Goal: Task Accomplishment & Management: Manage account settings

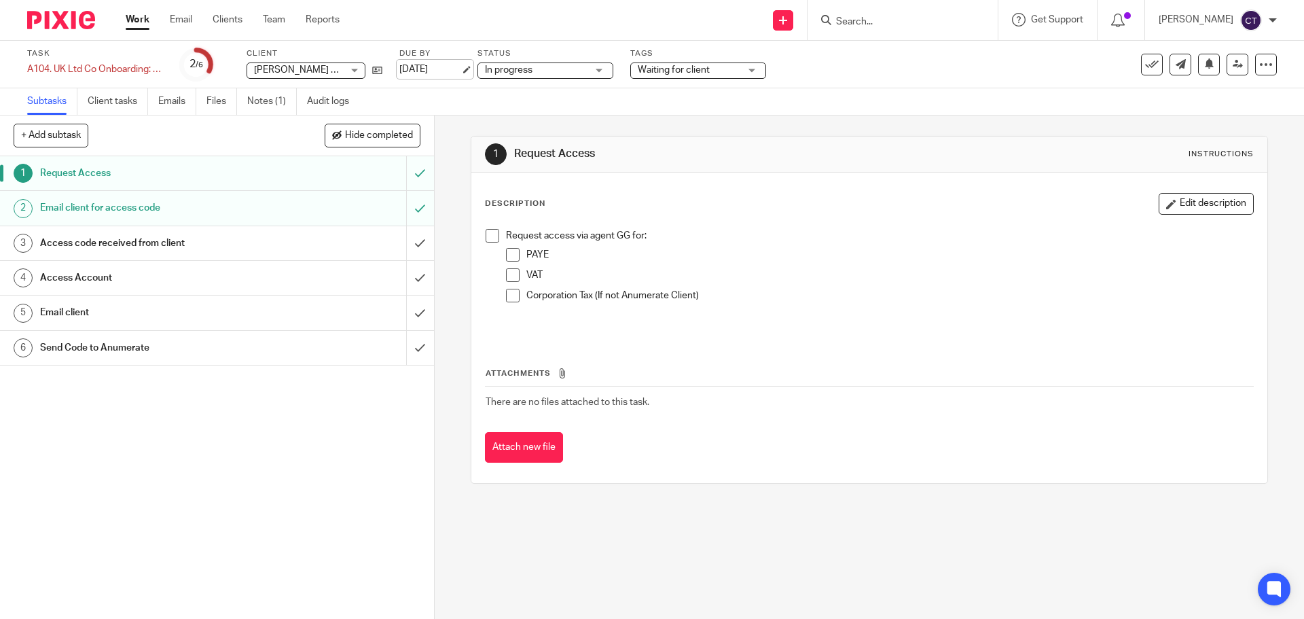
click at [460, 69] on link "[DATE]" at bounding box center [429, 69] width 61 height 14
click at [276, 100] on link "Notes (1)" at bounding box center [272, 101] width 50 height 26
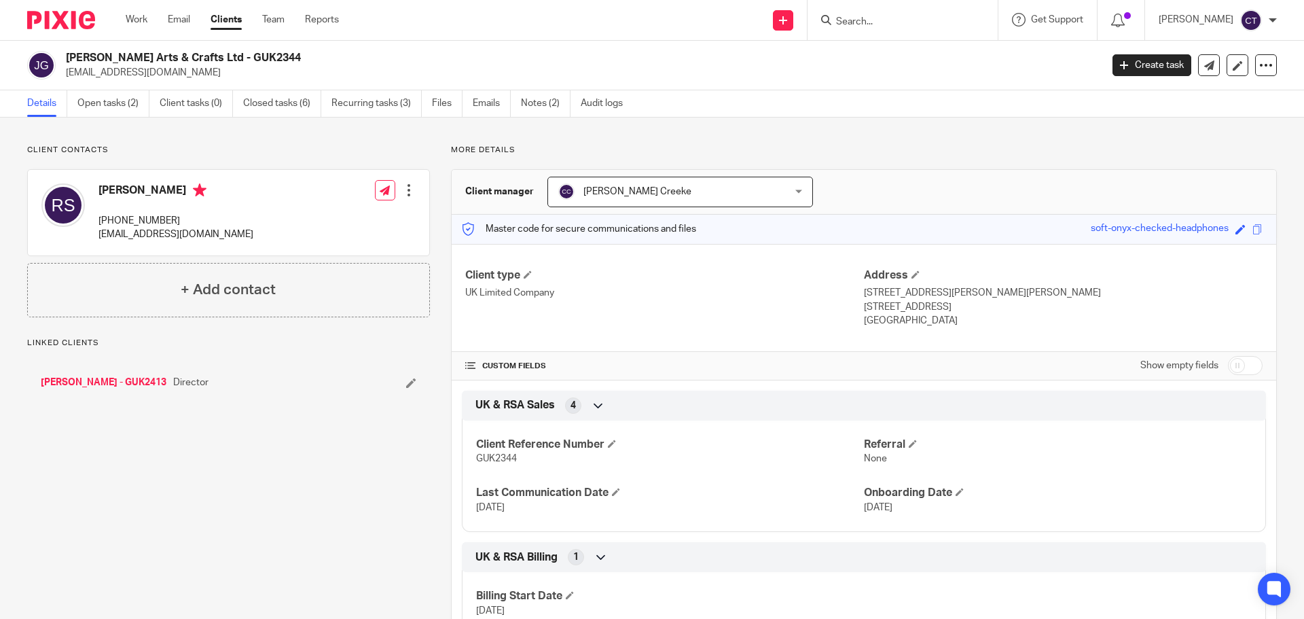
drag, startPoint x: 234, startPoint y: 60, endPoint x: 69, endPoint y: 53, distance: 165.1
click at [69, 53] on h2 "[PERSON_NAME] Arts & Crafts Ltd - GUK2344" at bounding box center [476, 58] width 821 height 14
copy h2 "John L Brierley Arts & Crafts Ltd"
click at [527, 99] on link "Notes (2)" at bounding box center [546, 103] width 50 height 26
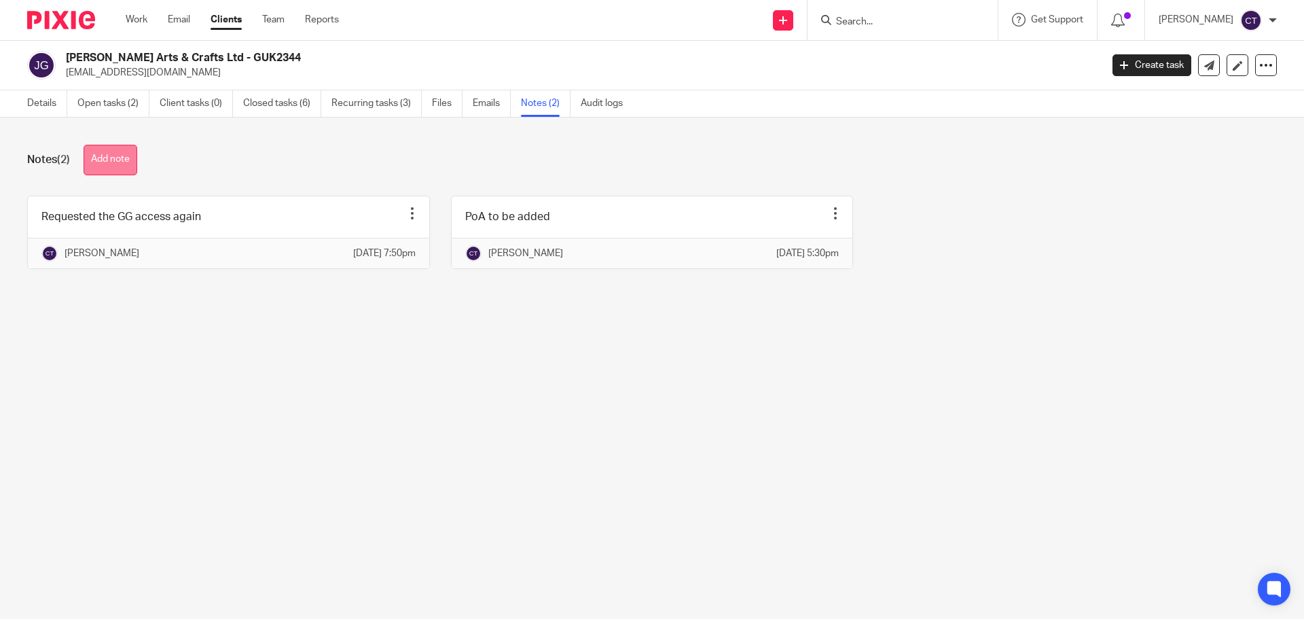
click at [128, 156] on button "Add note" at bounding box center [111, 160] width 54 height 31
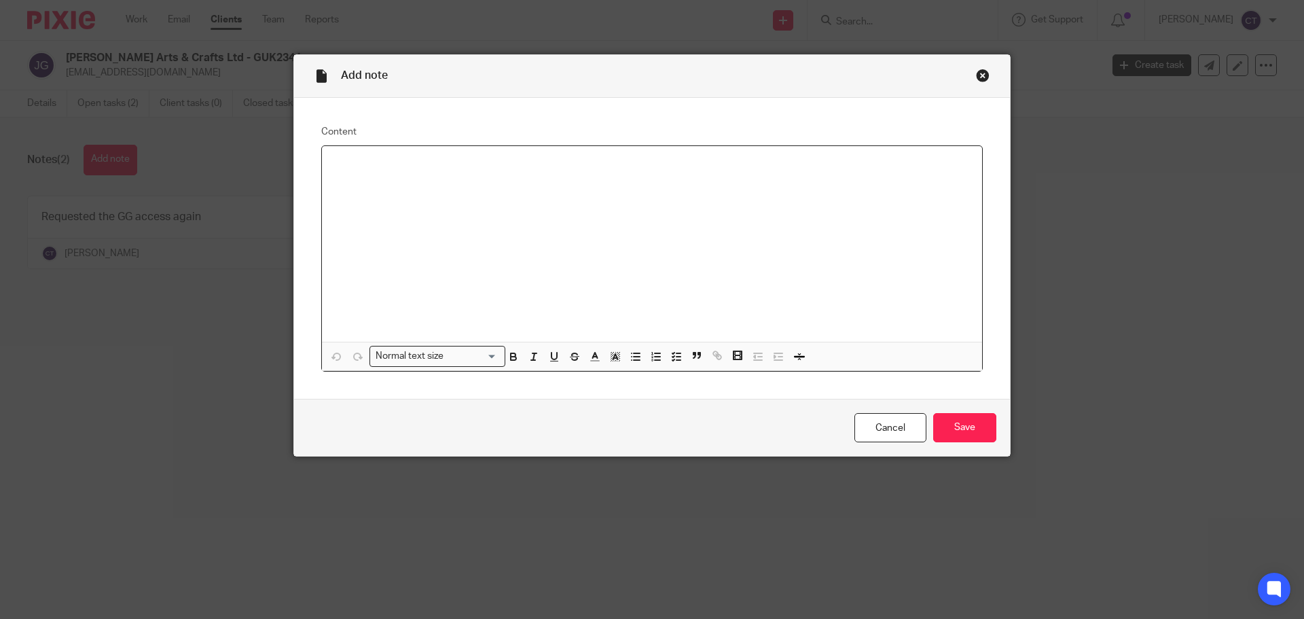
click at [388, 174] on div at bounding box center [652, 244] width 660 height 196
click at [521, 202] on div "Anumerate to assit with the changing of reg office address" at bounding box center [652, 244] width 660 height 196
click at [598, 172] on div "Anumerate to assit with the changing of reg office address" at bounding box center [652, 244] width 660 height 196
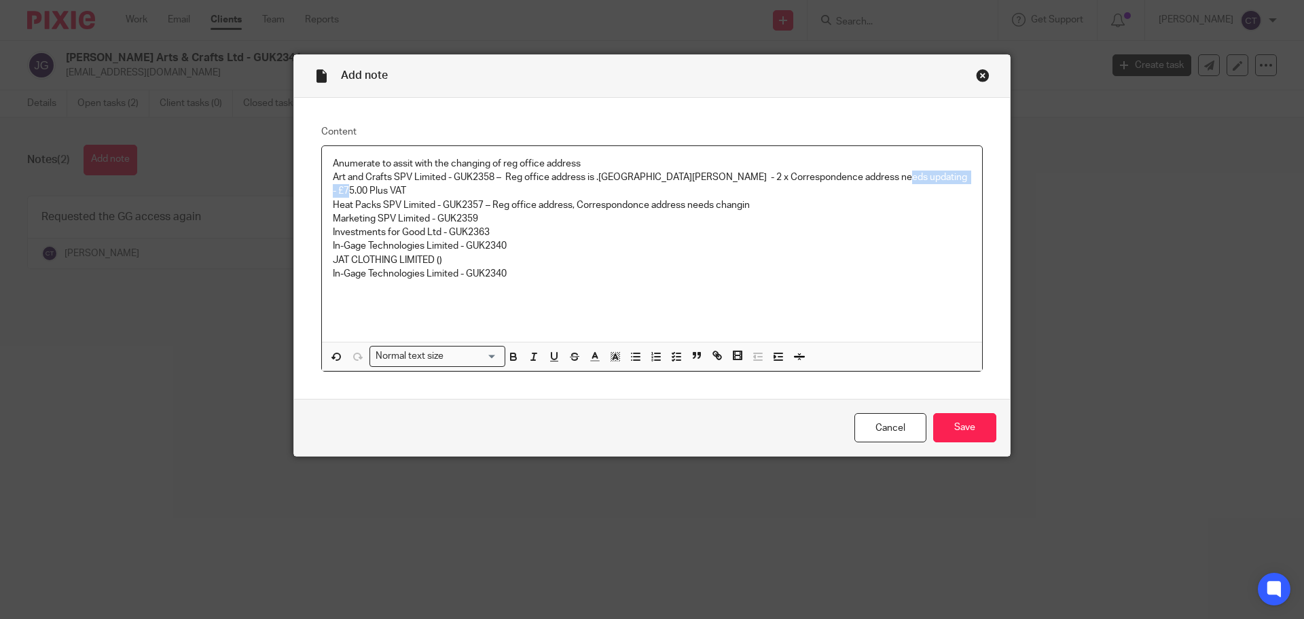
drag, startPoint x: 867, startPoint y: 175, endPoint x: 977, endPoint y: 179, distance: 110.1
click at [977, 179] on div "Anumerate to assit with the changing of reg office address Art and Crafts SPV L…" at bounding box center [651, 258] width 661 height 227
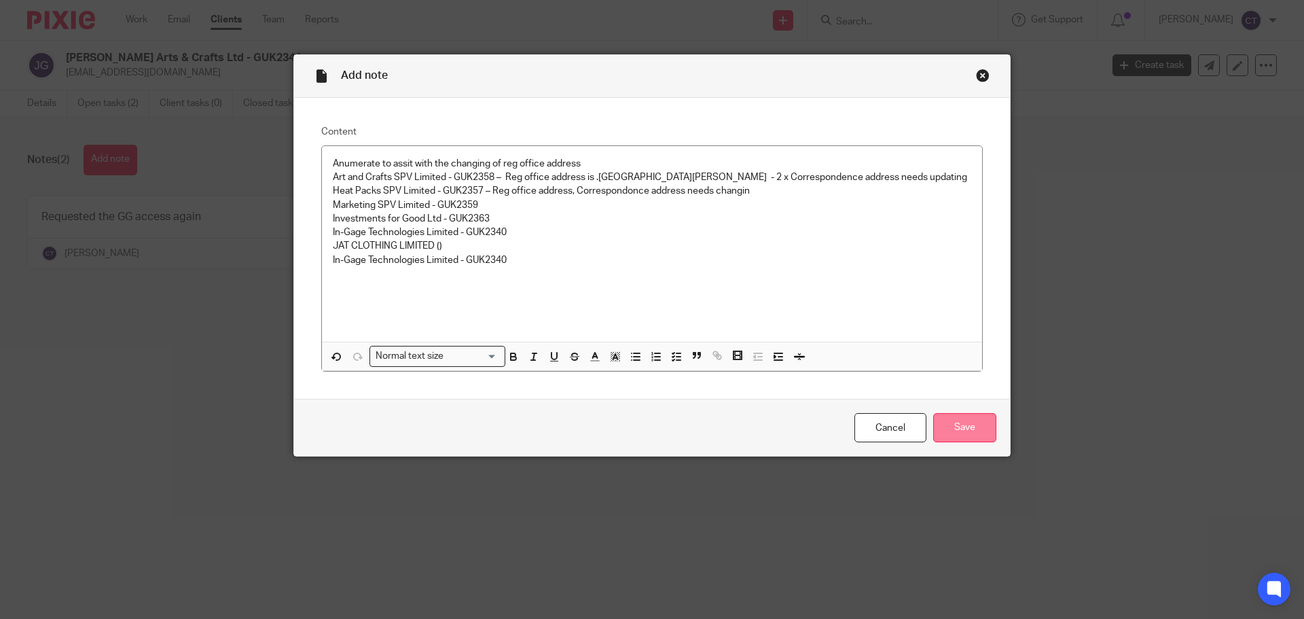
click at [949, 420] on input "Save" at bounding box center [964, 427] width 63 height 29
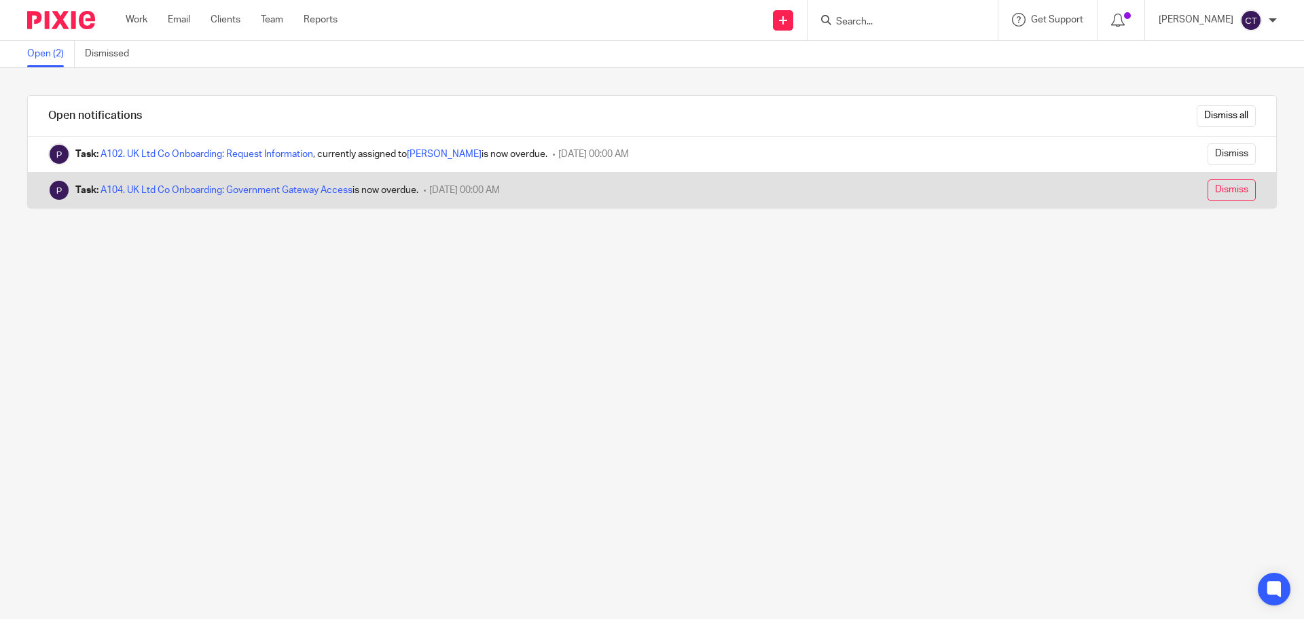
drag, startPoint x: 1221, startPoint y: 185, endPoint x: 875, endPoint y: 179, distance: 346.3
click at [1219, 185] on input "Dismiss" at bounding box center [1231, 190] width 48 height 22
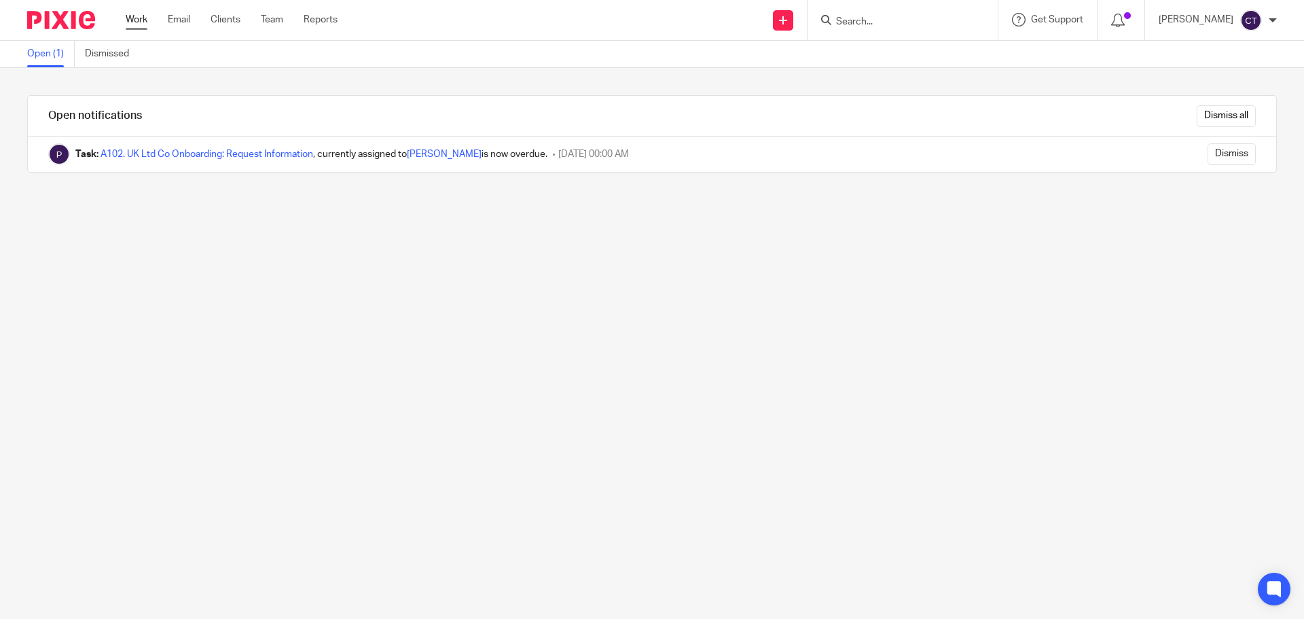
click at [136, 14] on div "Work Email Clients Team Reports Work Email Clients Team Reports Settings" at bounding box center [235, 20] width 246 height 40
click at [135, 22] on link "Work" at bounding box center [137, 20] width 22 height 14
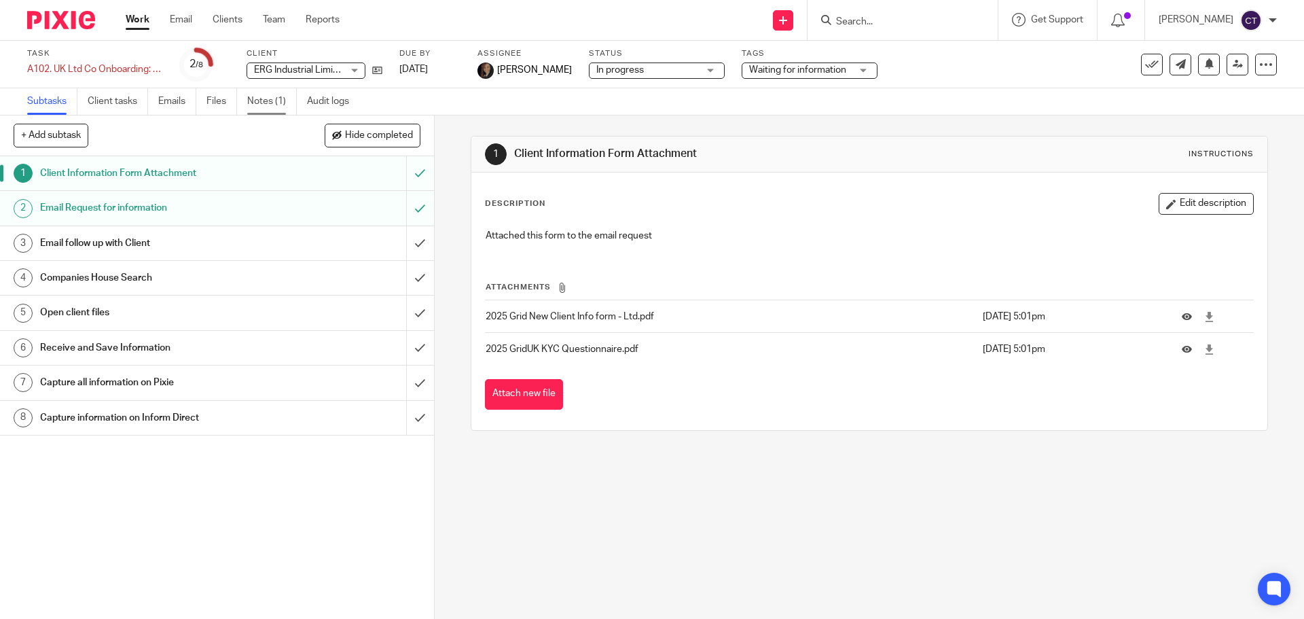
click at [274, 107] on link "Notes (1)" at bounding box center [272, 101] width 50 height 26
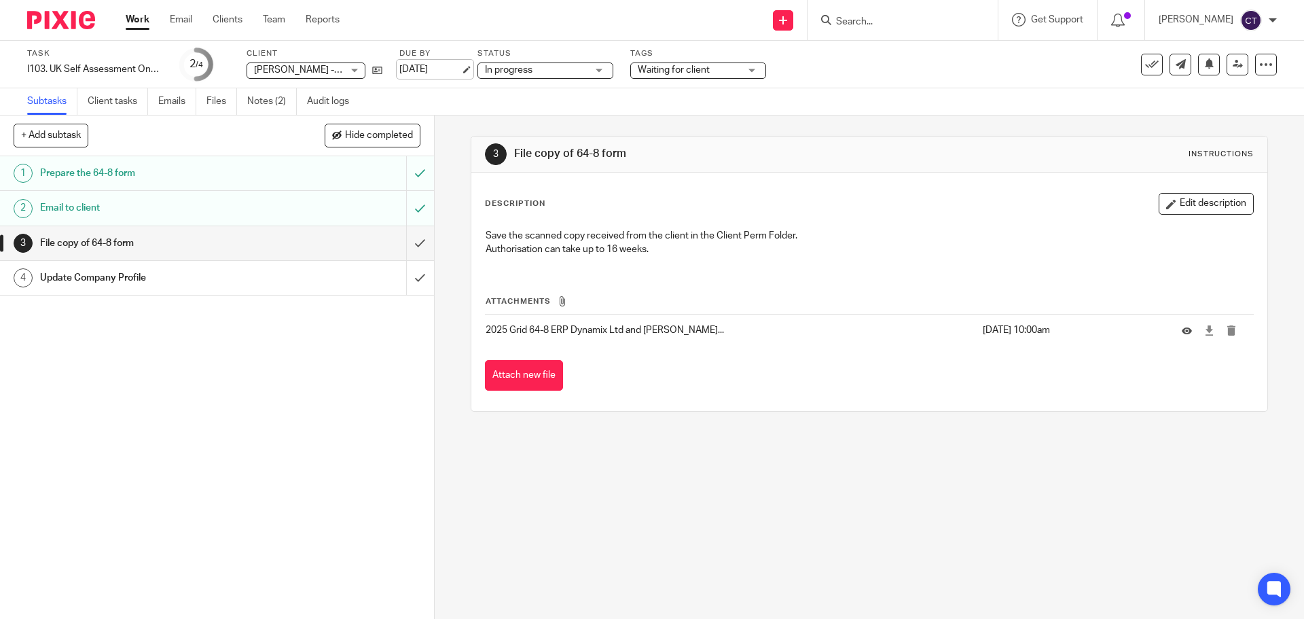
click at [456, 67] on link "26 Aug 2025" at bounding box center [429, 69] width 61 height 14
drag, startPoint x: 260, startPoint y: 103, endPoint x: 278, endPoint y: 103, distance: 17.7
click at [260, 103] on link "Notes (2)" at bounding box center [272, 101] width 50 height 26
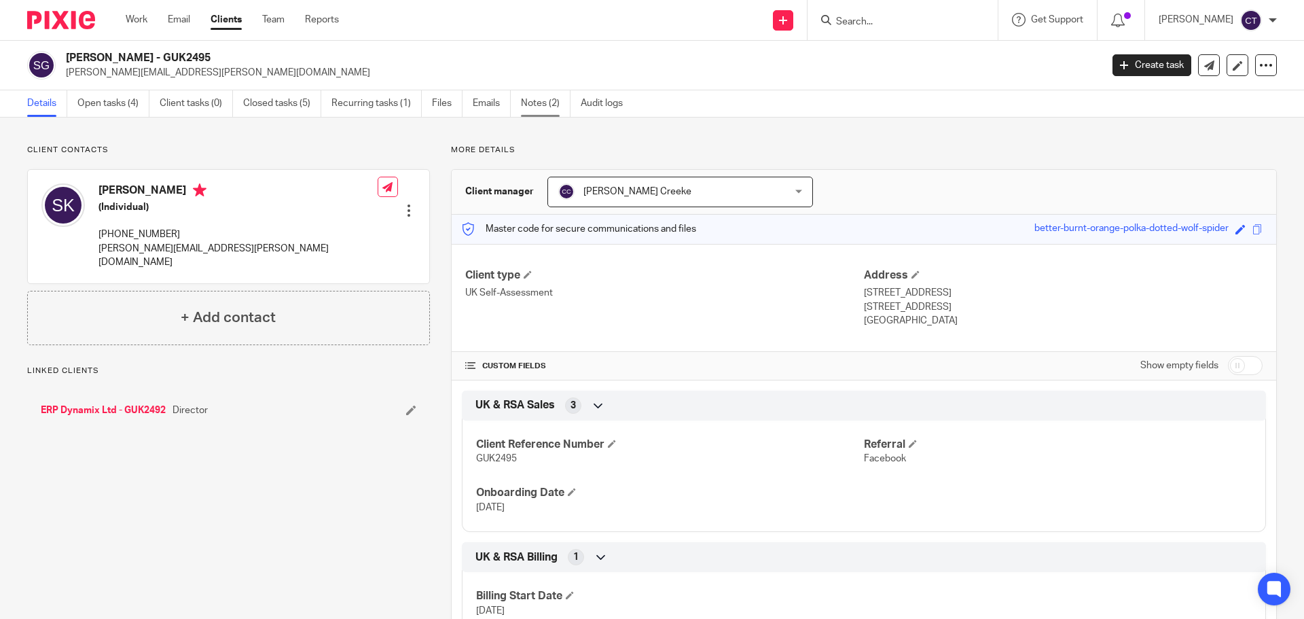
click at [542, 103] on link "Notes (2)" at bounding box center [546, 103] width 50 height 26
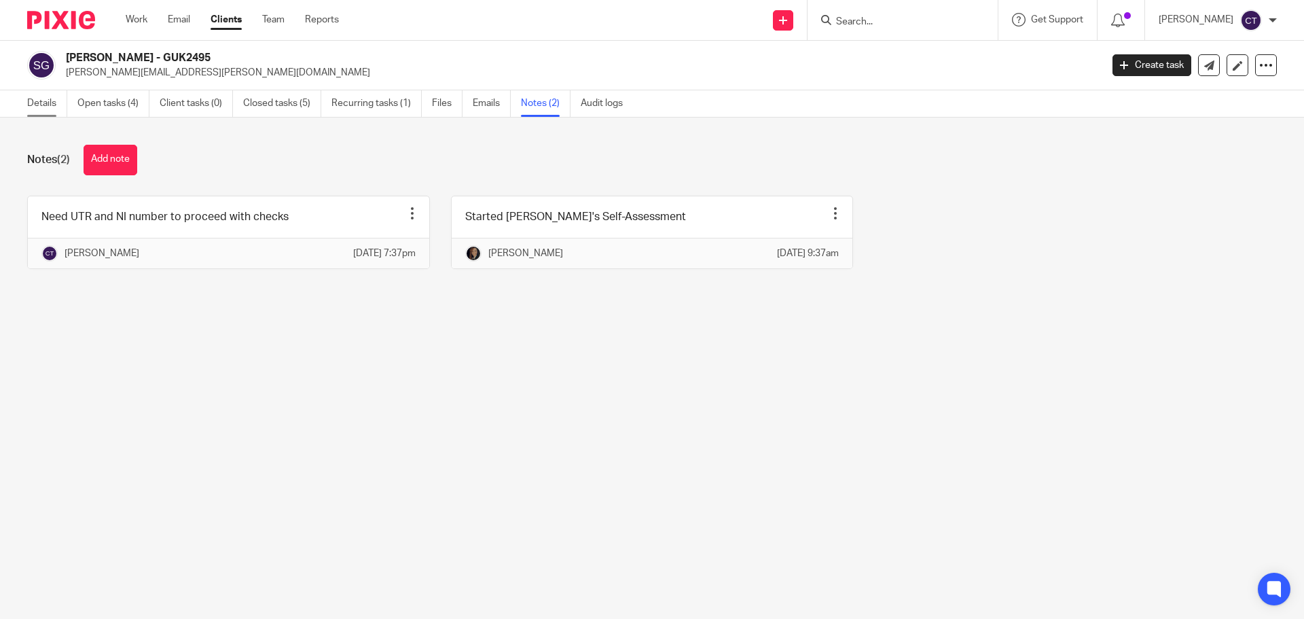
click at [35, 100] on link "Details" at bounding box center [47, 103] width 40 height 26
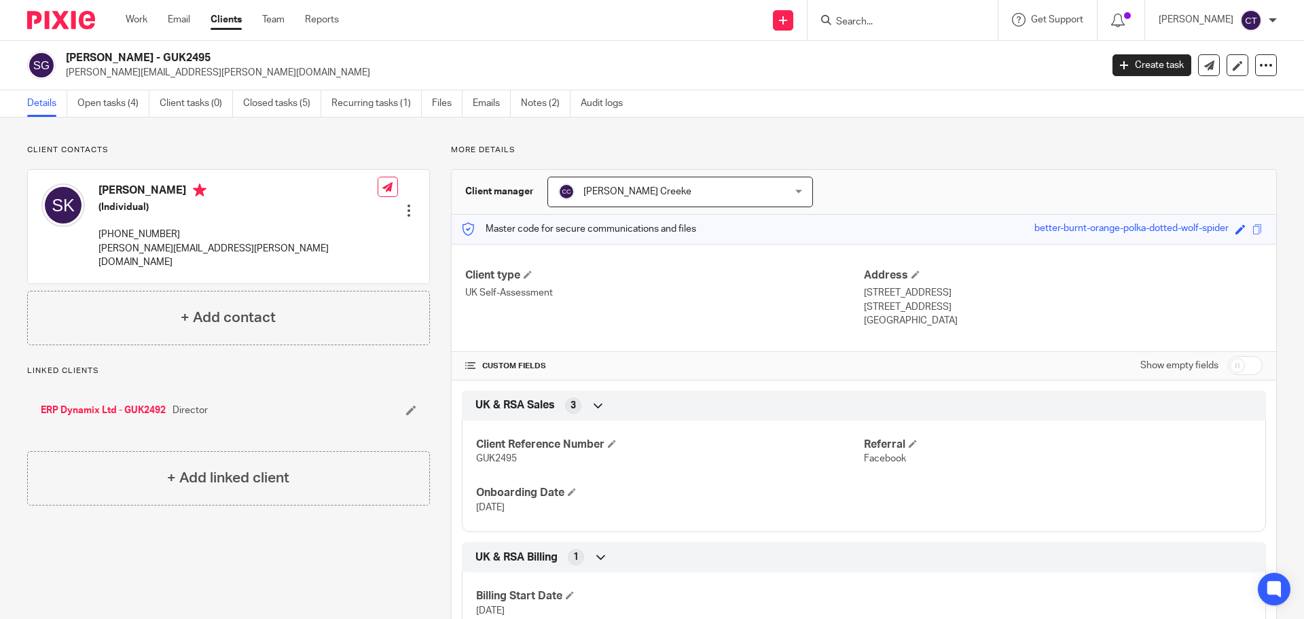
drag, startPoint x: 144, startPoint y: 56, endPoint x: 69, endPoint y: 57, distance: 75.4
click at [69, 57] on h2 "[PERSON_NAME] - GUK2495" at bounding box center [476, 58] width 821 height 14
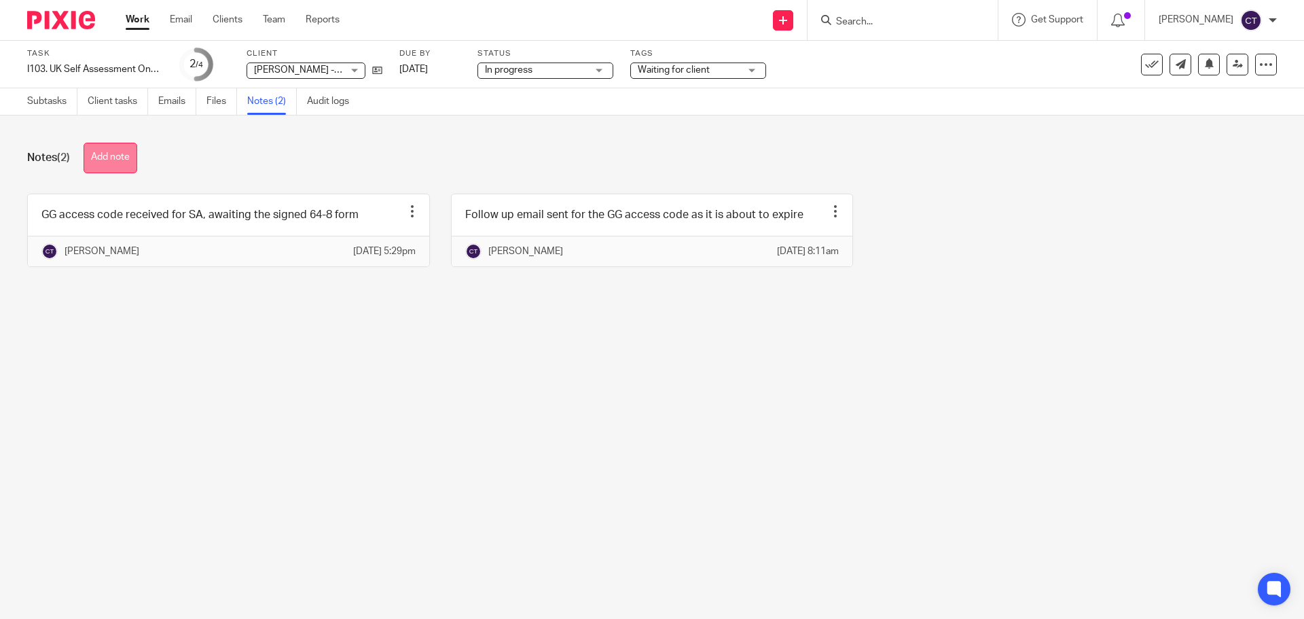
click at [123, 153] on button "Add note" at bounding box center [111, 158] width 54 height 31
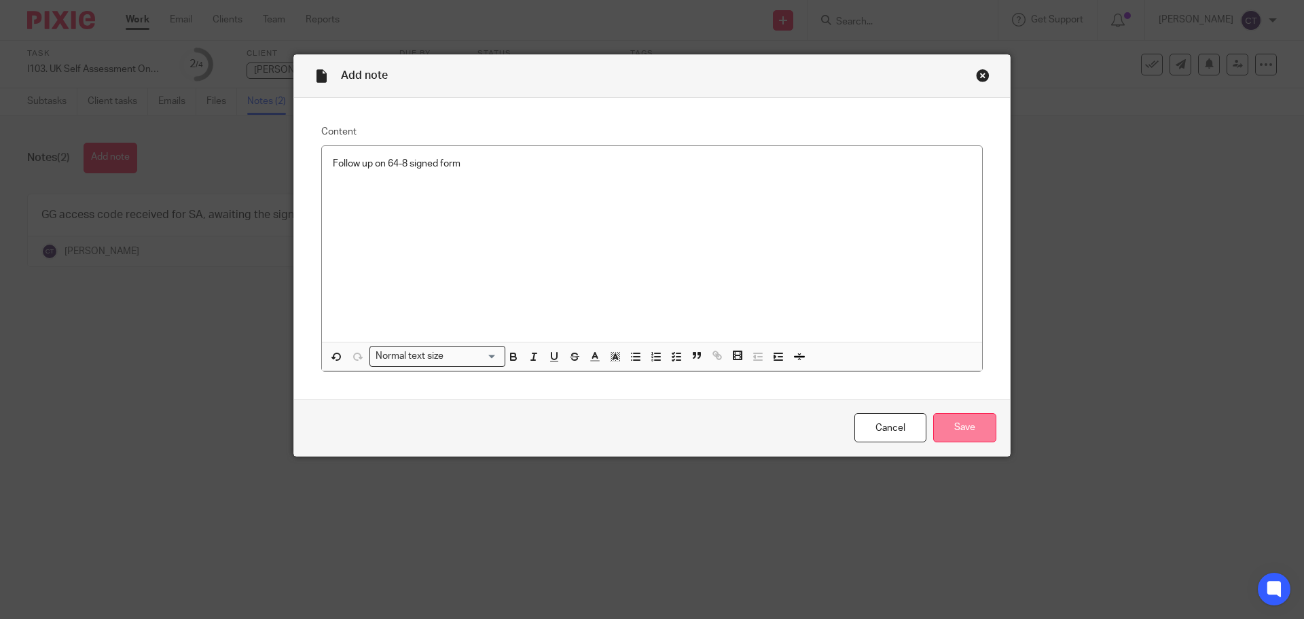
click at [965, 420] on input "Save" at bounding box center [964, 427] width 63 height 29
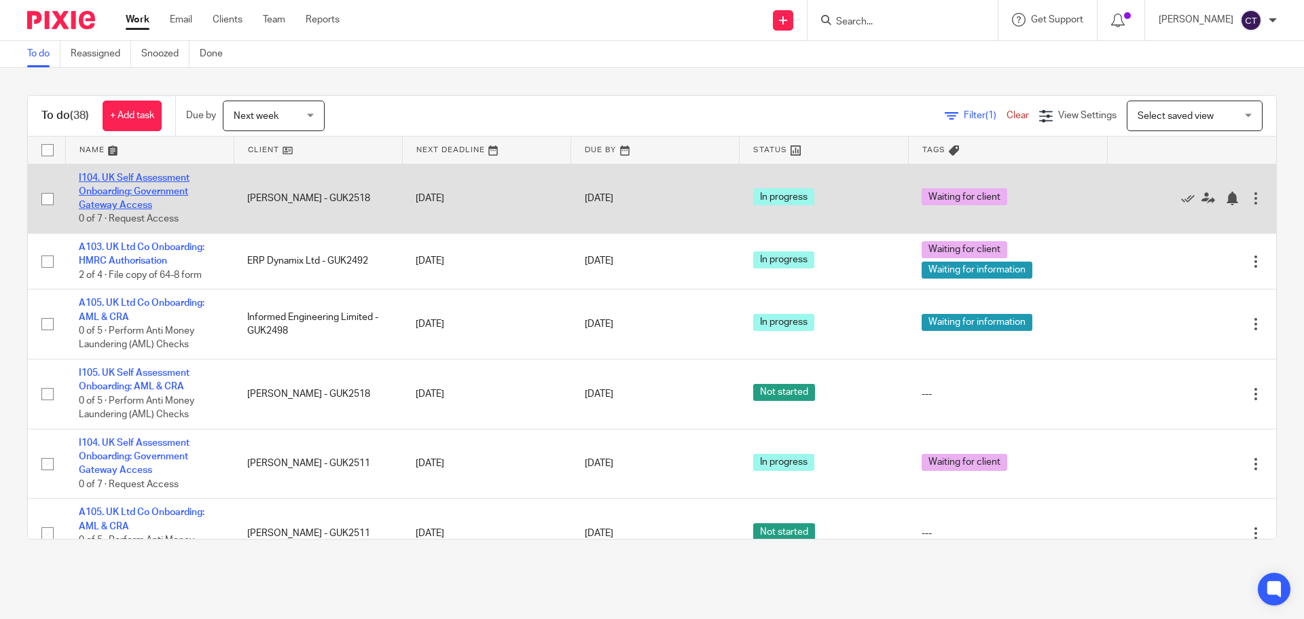
drag, startPoint x: 137, startPoint y: 184, endPoint x: 130, endPoint y: 187, distance: 7.3
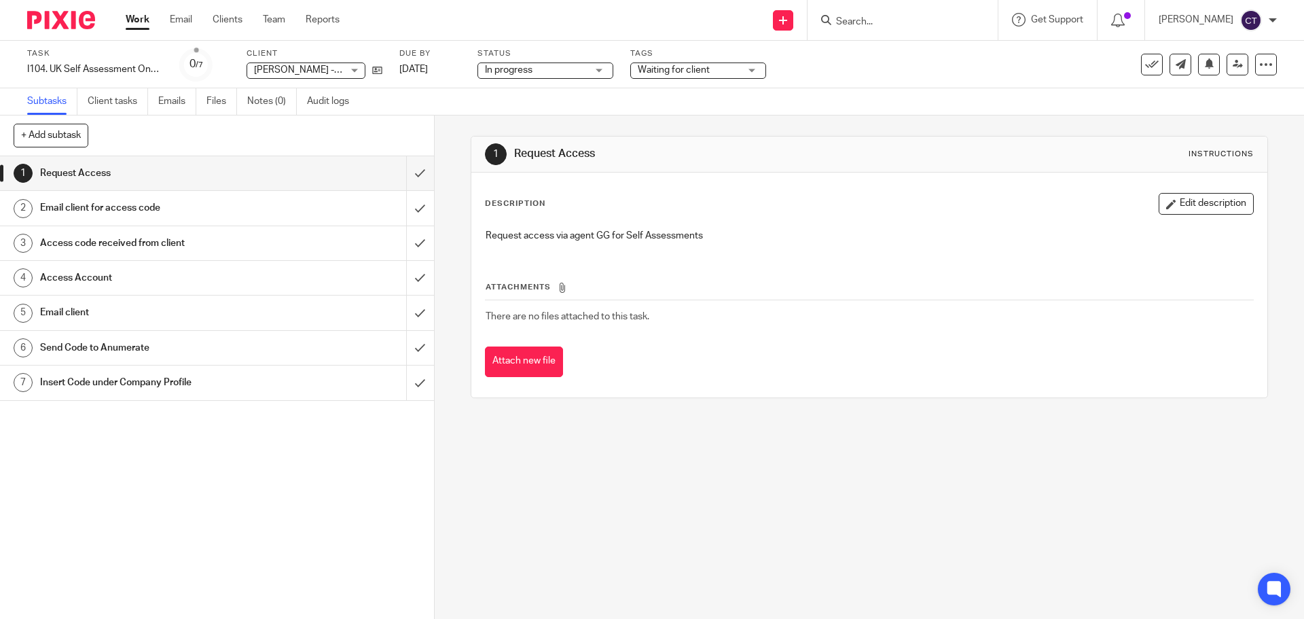
click at [680, 71] on span "Waiting for client" at bounding box center [674, 70] width 72 height 10
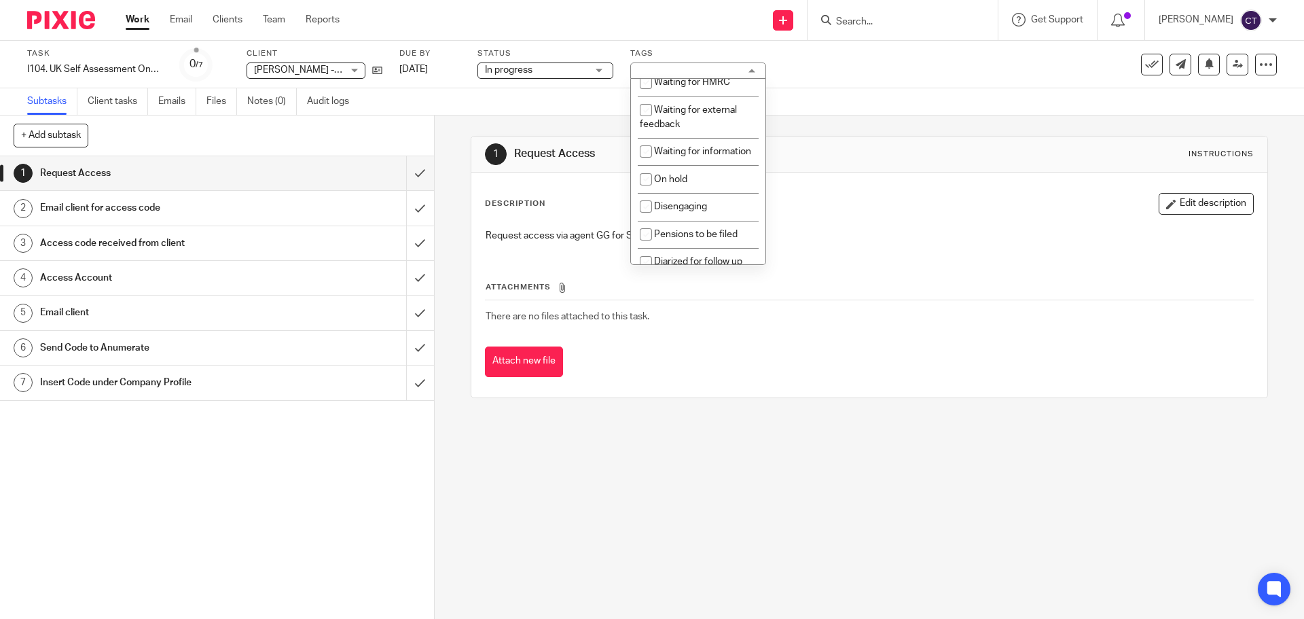
scroll to position [204, 0]
click at [718, 162] on li "Waiting for information" at bounding box center [698, 151] width 134 height 28
checkbox input "true"
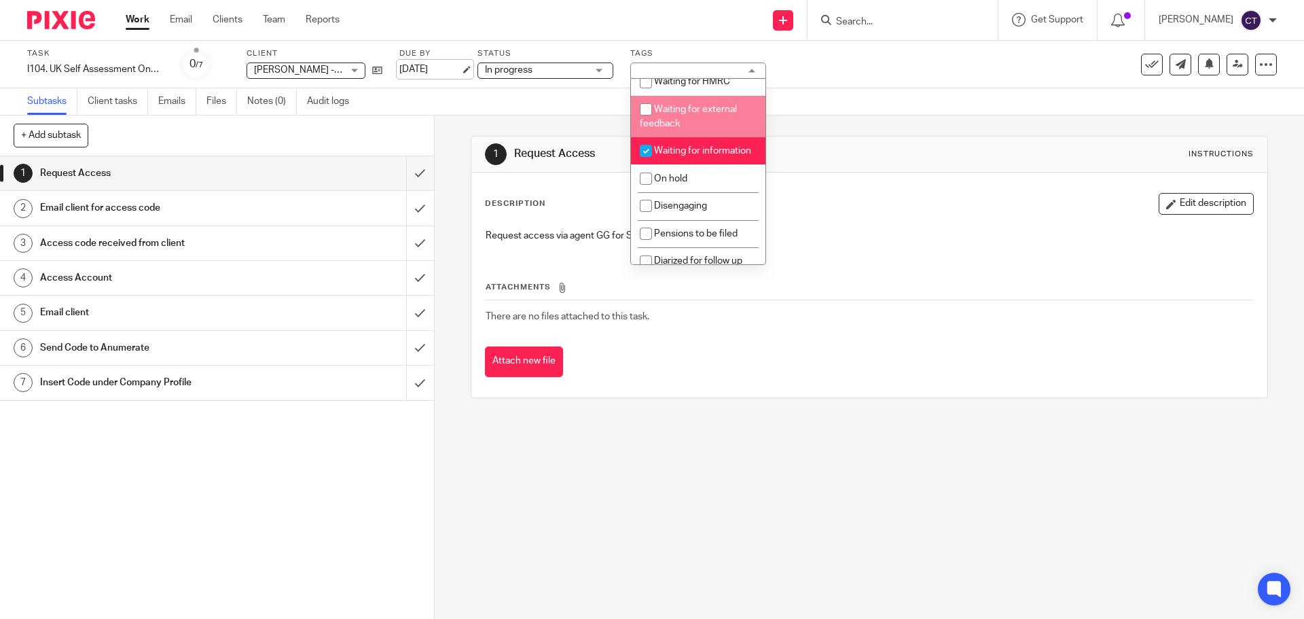
click at [457, 69] on link "[DATE]" at bounding box center [429, 69] width 61 height 14
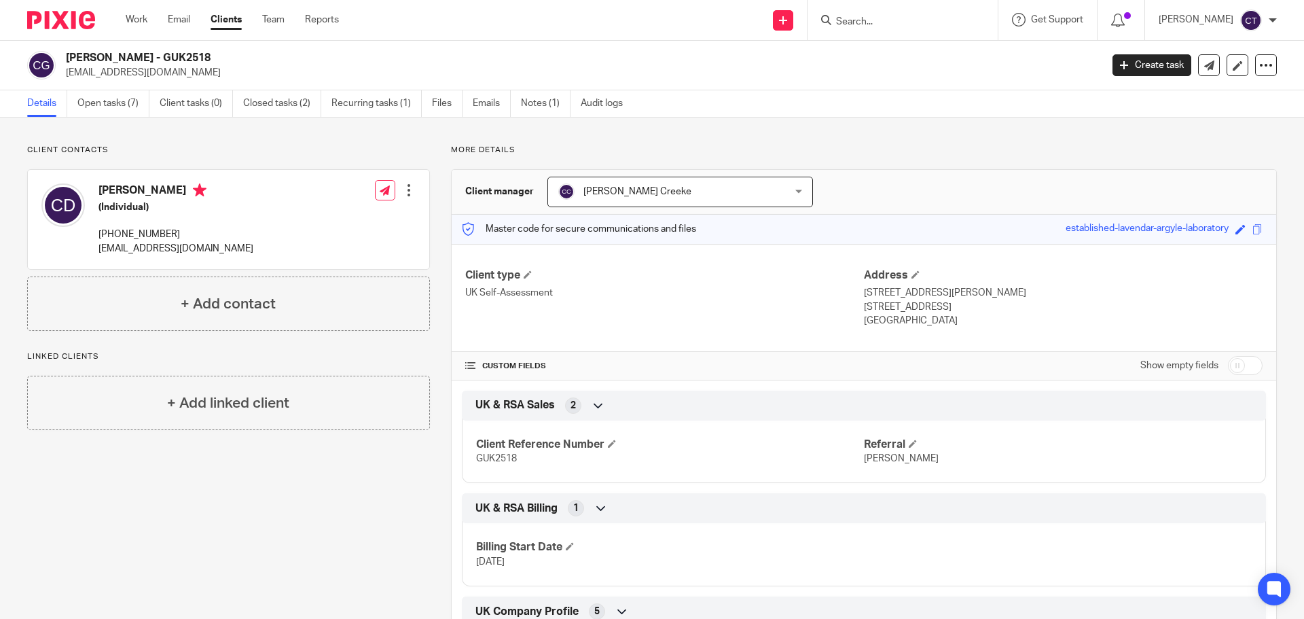
drag, startPoint x: 124, startPoint y: 58, endPoint x: 66, endPoint y: 60, distance: 58.4
click at [66, 60] on h2 "[PERSON_NAME] - GUK2518" at bounding box center [476, 58] width 821 height 14
copy h2 "Chris Daley"
click at [528, 100] on link "Notes (1)" at bounding box center [546, 103] width 50 height 26
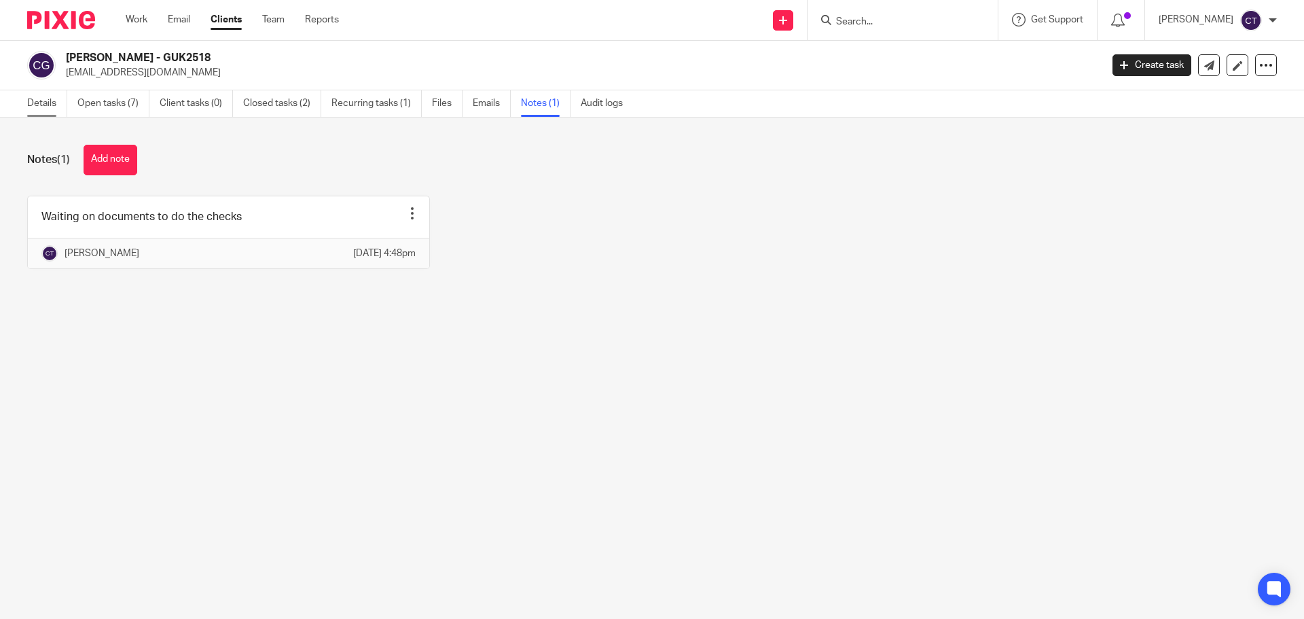
click at [30, 107] on link "Details" at bounding box center [47, 103] width 40 height 26
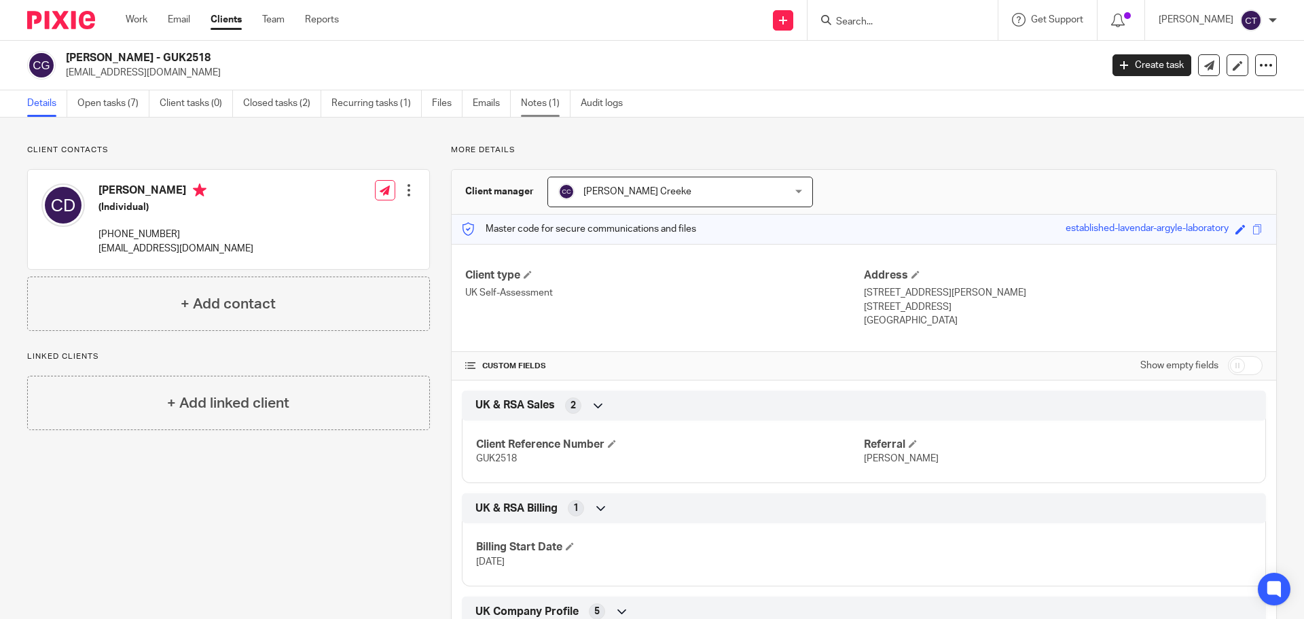
click at [548, 106] on link "Notes (1)" at bounding box center [546, 103] width 50 height 26
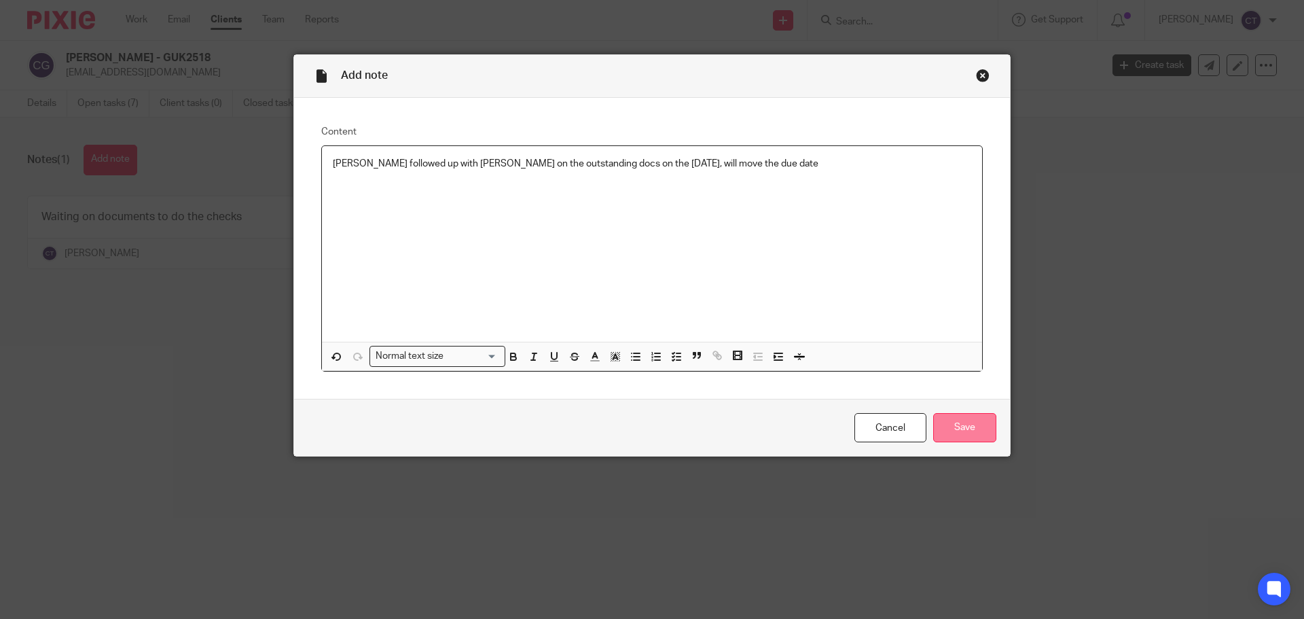
click at [970, 426] on input "Save" at bounding box center [964, 427] width 63 height 29
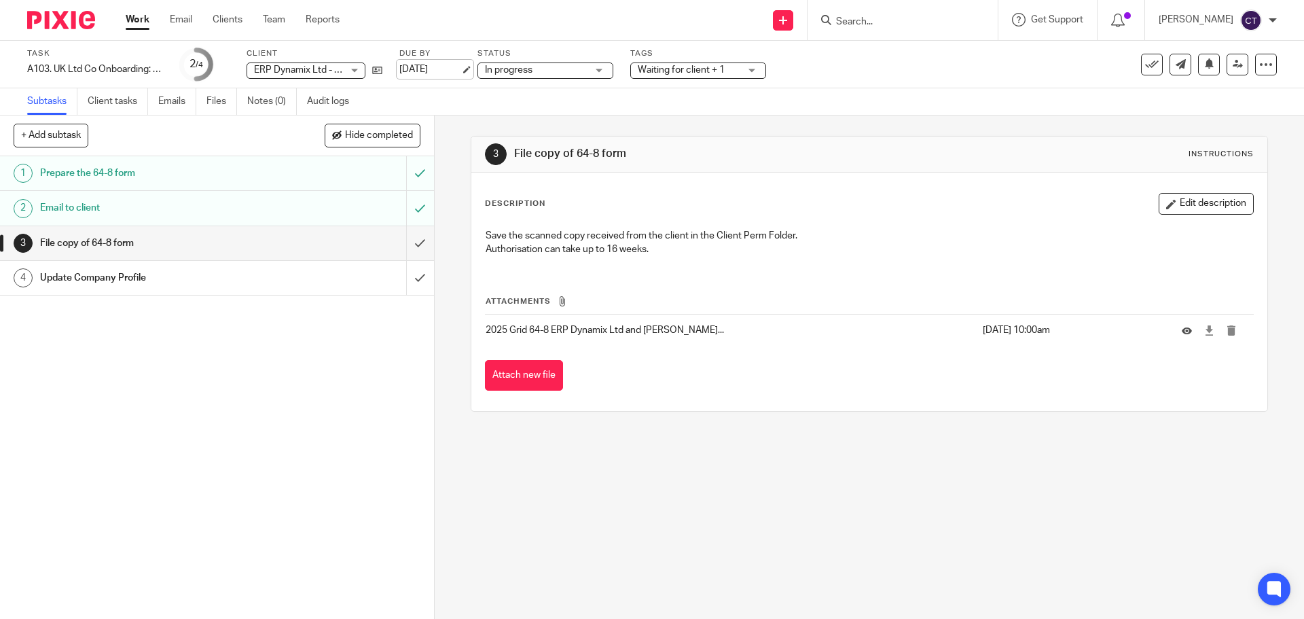
click at [454, 68] on link "[DATE]" at bounding box center [429, 69] width 61 height 14
click at [702, 66] on span "Waiting for client + 1" at bounding box center [681, 70] width 87 height 10
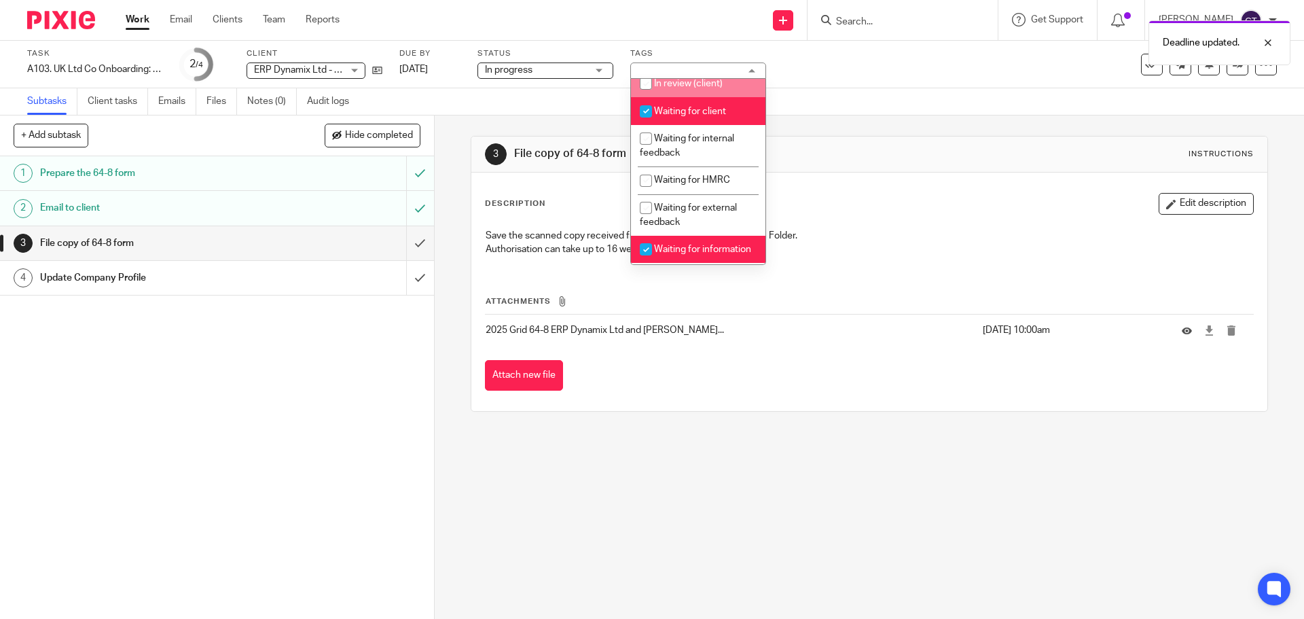
scroll to position [204, 0]
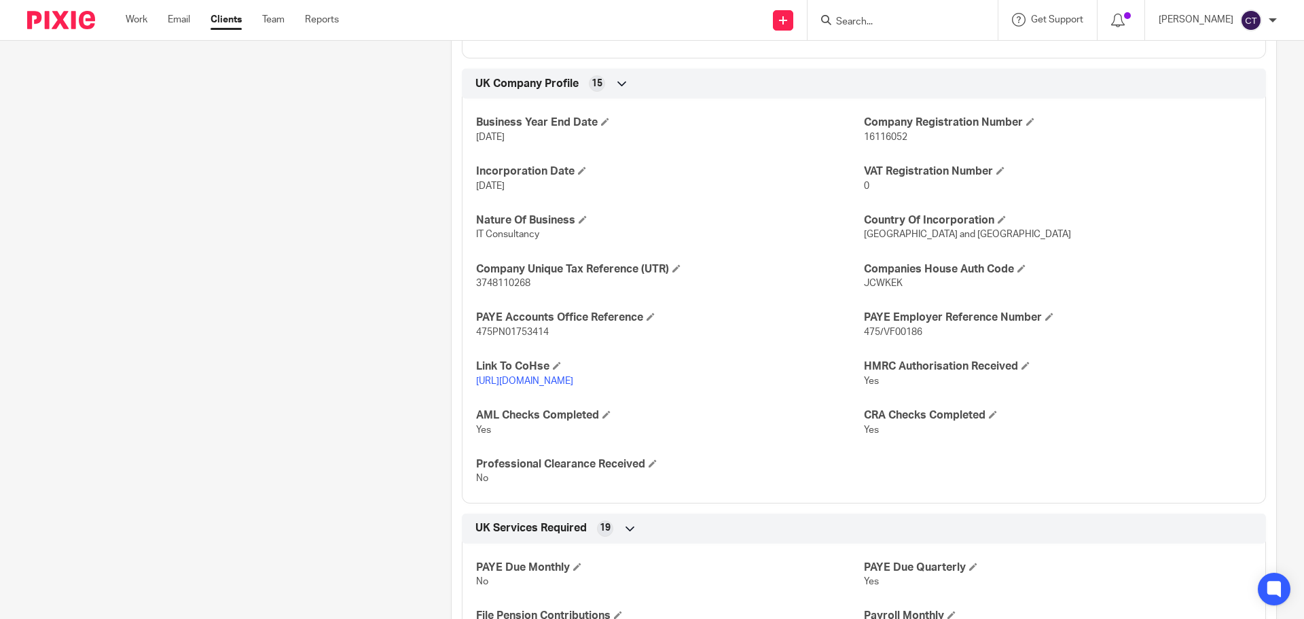
scroll to position [475, 0]
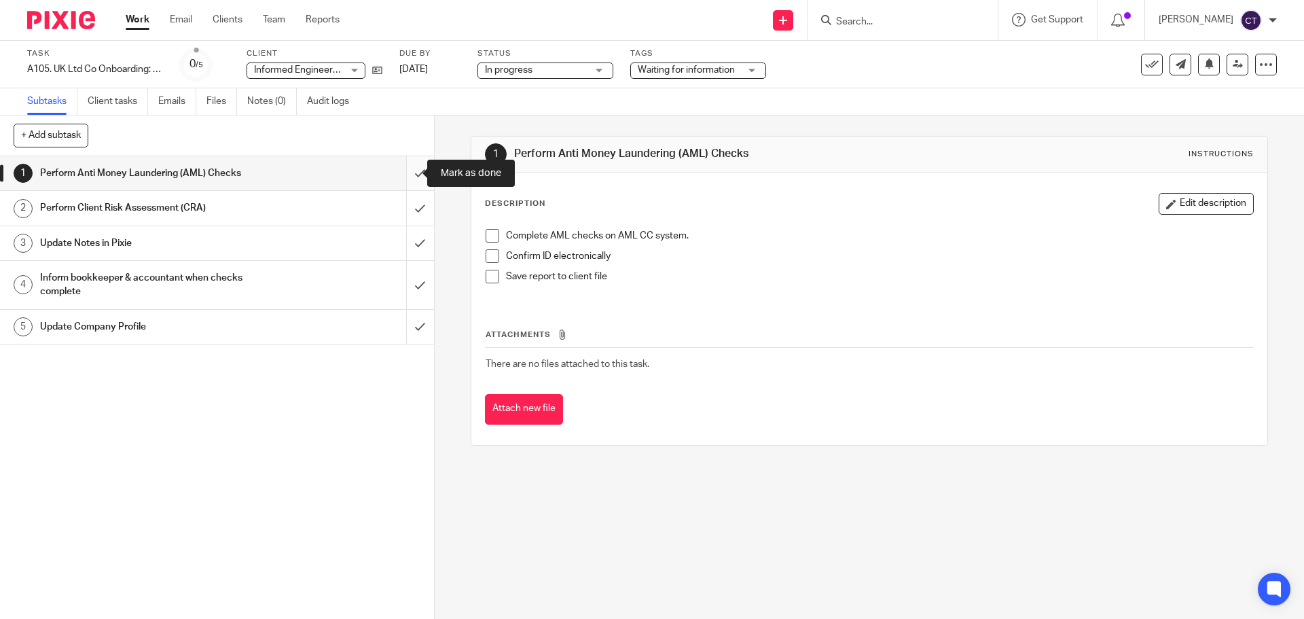
click at [400, 169] on input "submit" at bounding box center [217, 173] width 434 height 34
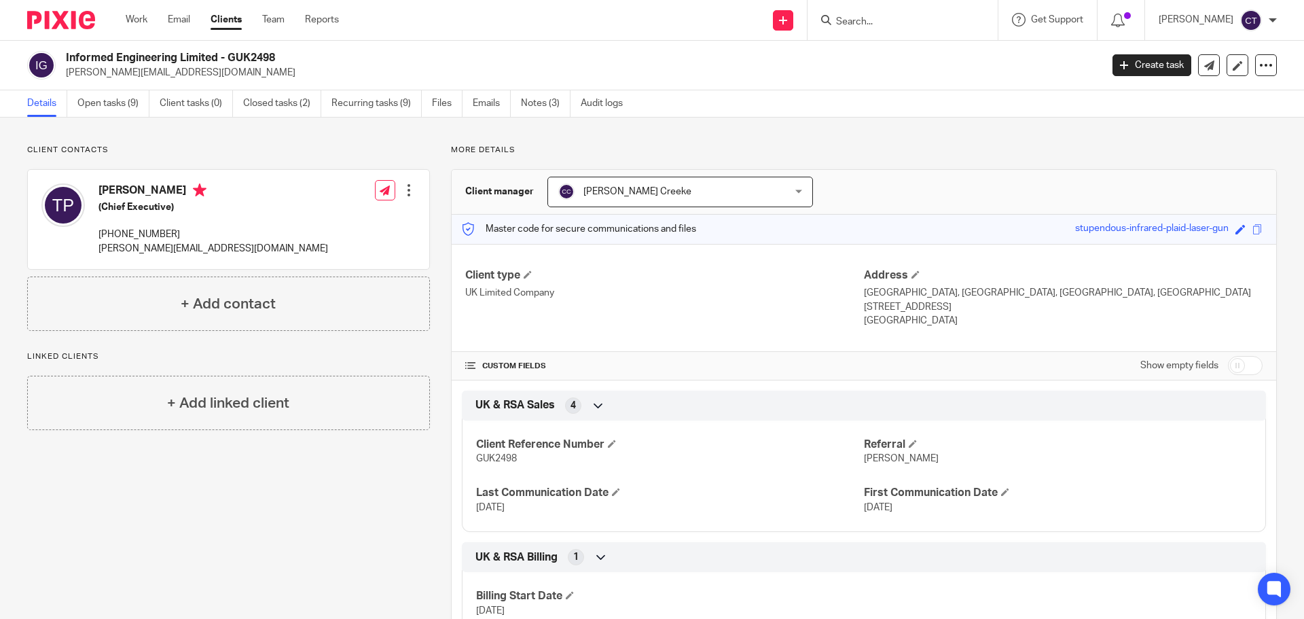
drag, startPoint x: 223, startPoint y: 58, endPoint x: 65, endPoint y: 62, distance: 158.3
click at [65, 62] on div "Informed Engineering Limited - GUK2498 tom.price@informed-engineering.co.uk" at bounding box center [559, 65] width 1065 height 29
copy h2 "Informed Engineering Limited"
click at [433, 109] on link "Files" at bounding box center [447, 103] width 31 height 26
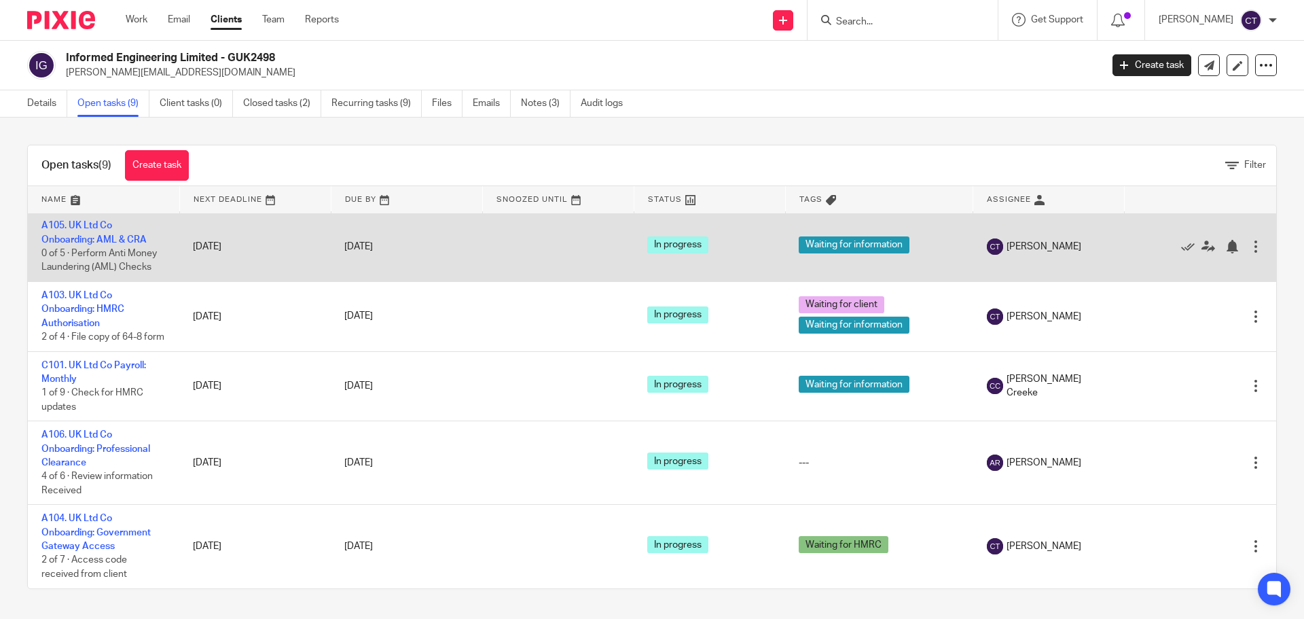
scroll to position [336, 0]
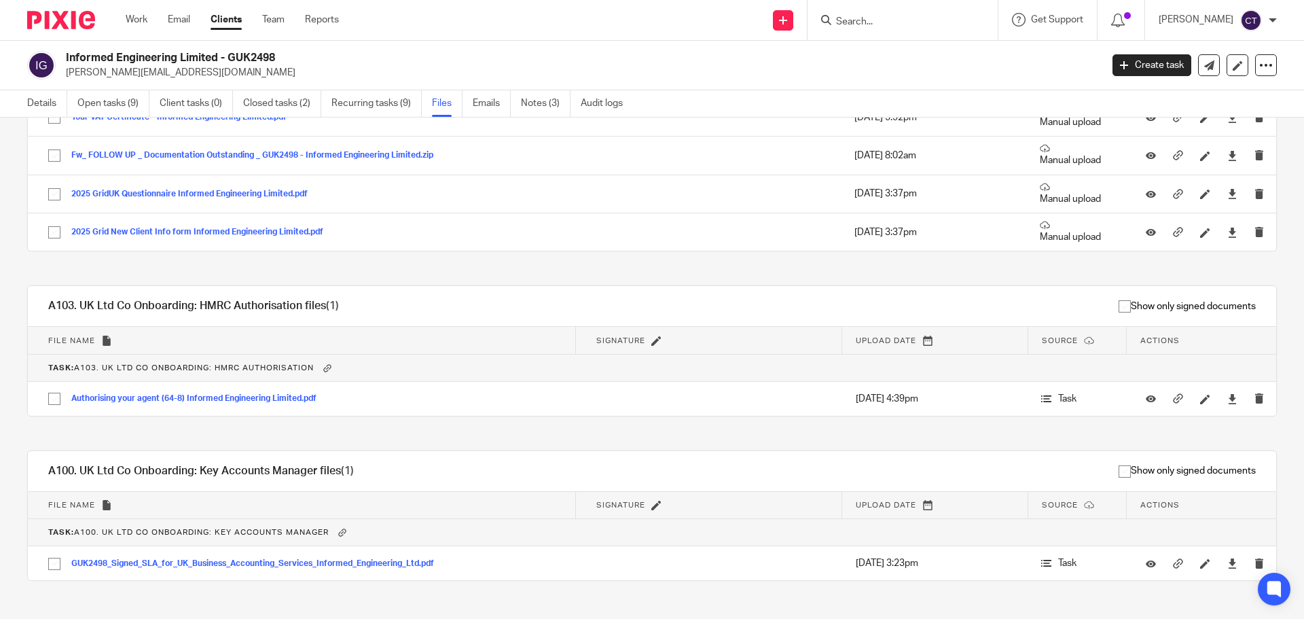
scroll to position [329, 0]
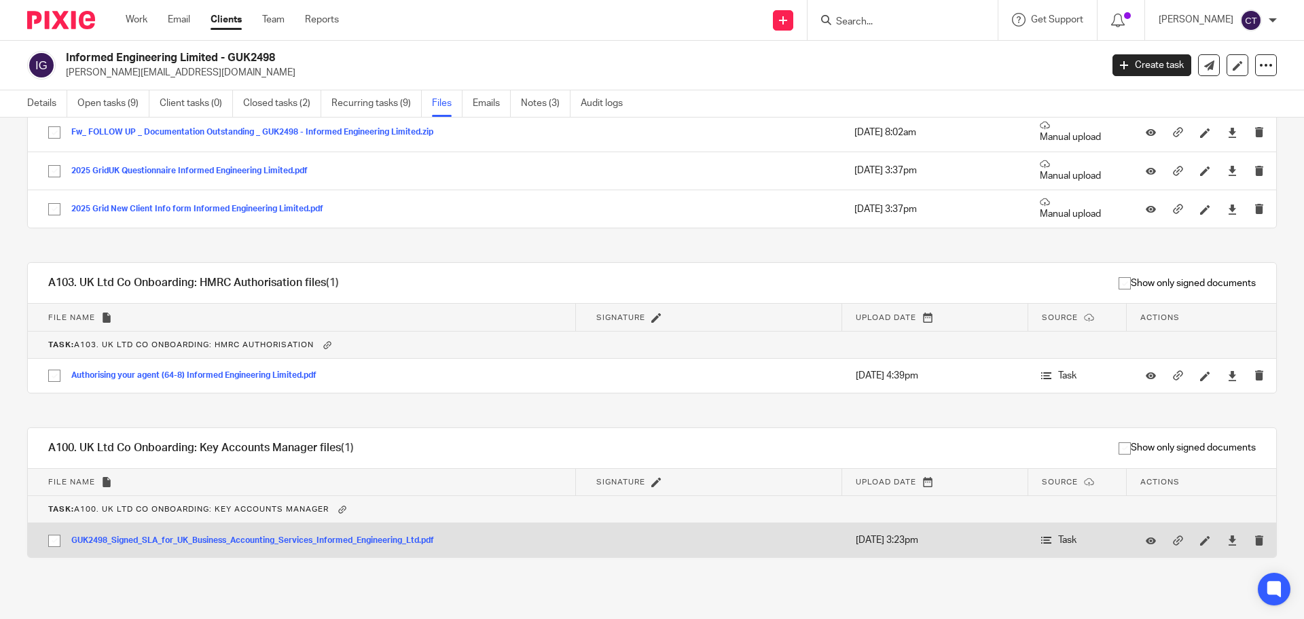
click at [58, 542] on input "checkbox" at bounding box center [54, 541] width 26 height 26
checkbox input "true"
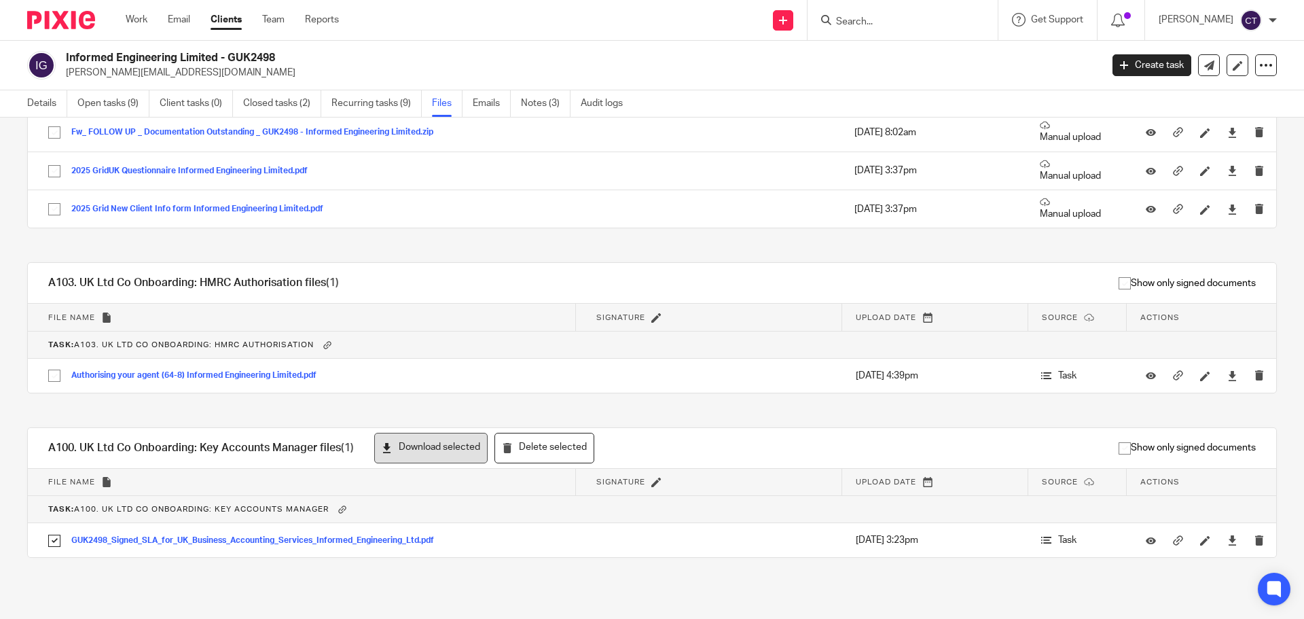
click at [401, 449] on button "Download selected" at bounding box center [430, 448] width 113 height 31
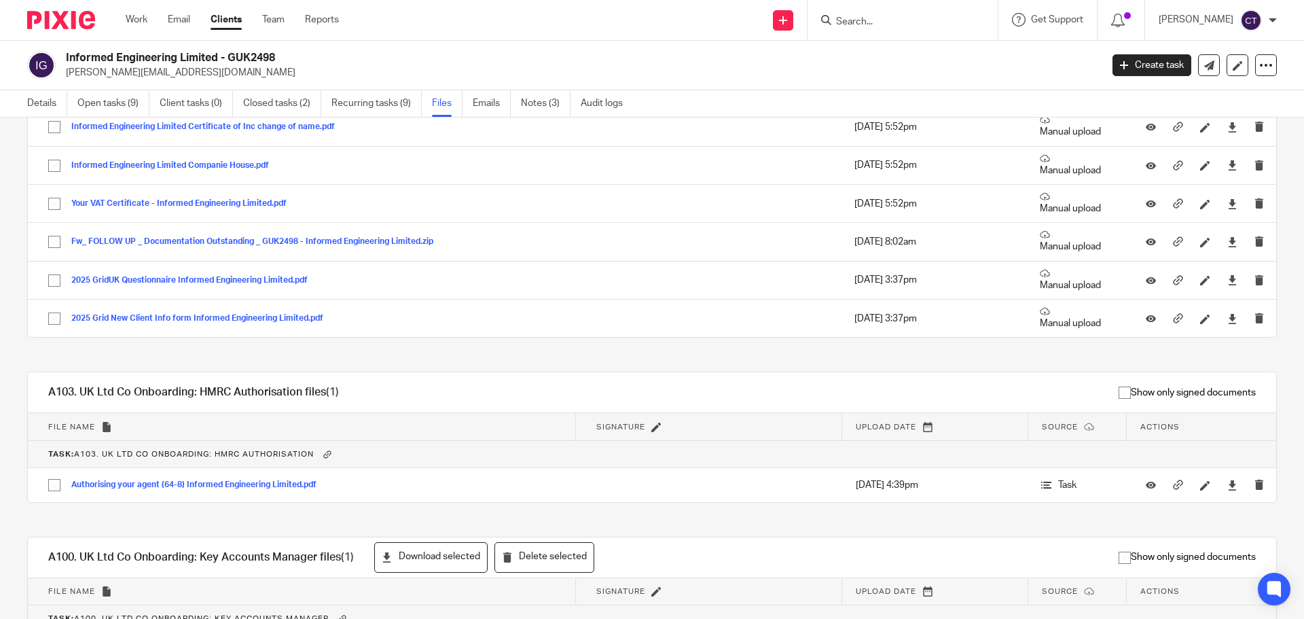
scroll to position [0, 0]
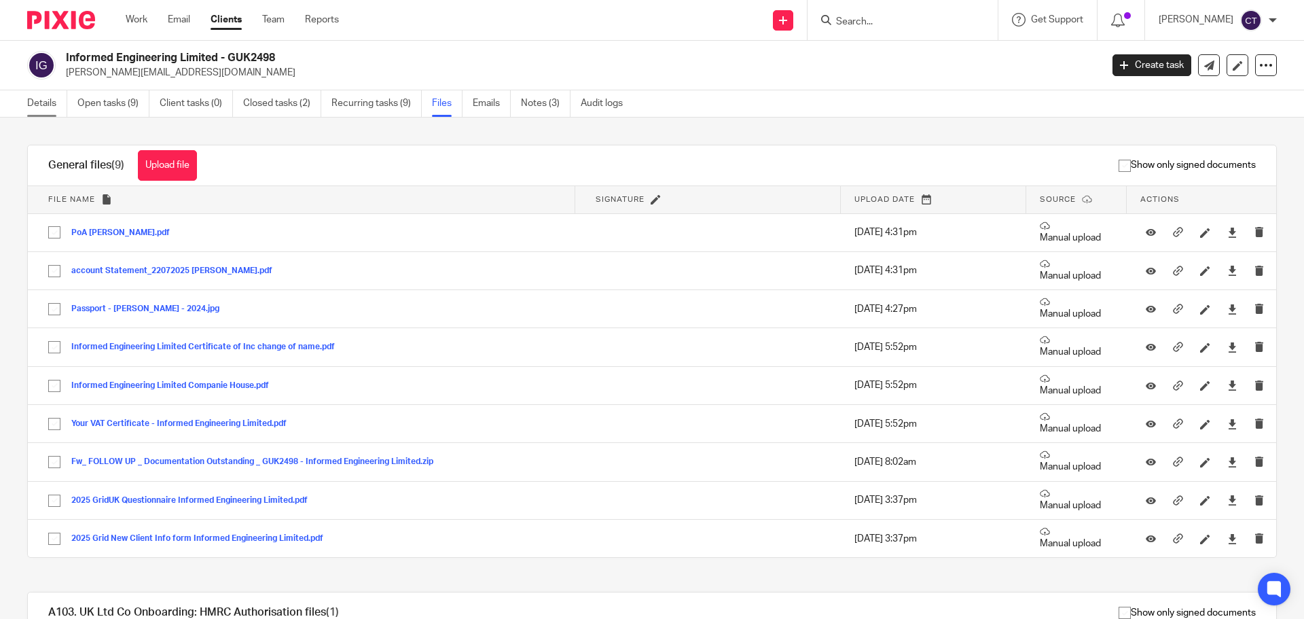
click at [41, 109] on link "Details" at bounding box center [47, 103] width 40 height 26
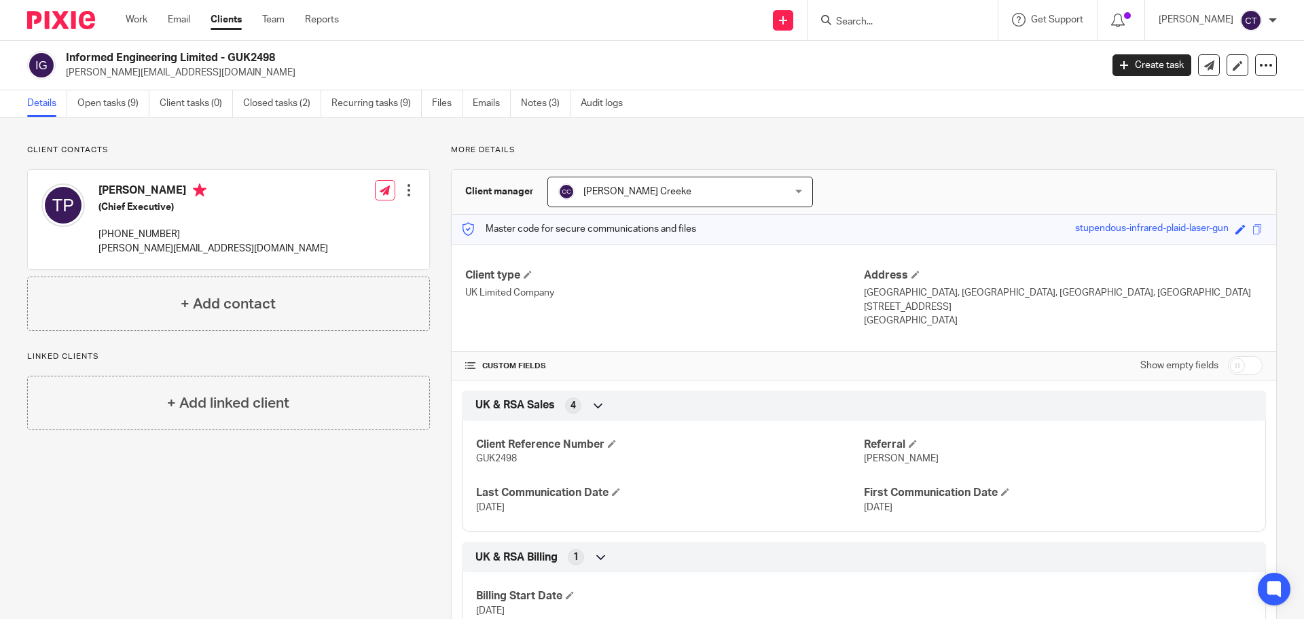
click at [260, 57] on h2 "Informed Engineering Limited - GUK2498" at bounding box center [476, 58] width 821 height 14
copy h2 "GUK2498"
drag, startPoint x: 220, startPoint y: 56, endPoint x: 62, endPoint y: 54, distance: 157.5
click at [62, 54] on div "Informed Engineering Limited - GUK2498 tom.price@informed-engineering.co.uk" at bounding box center [559, 65] width 1065 height 29
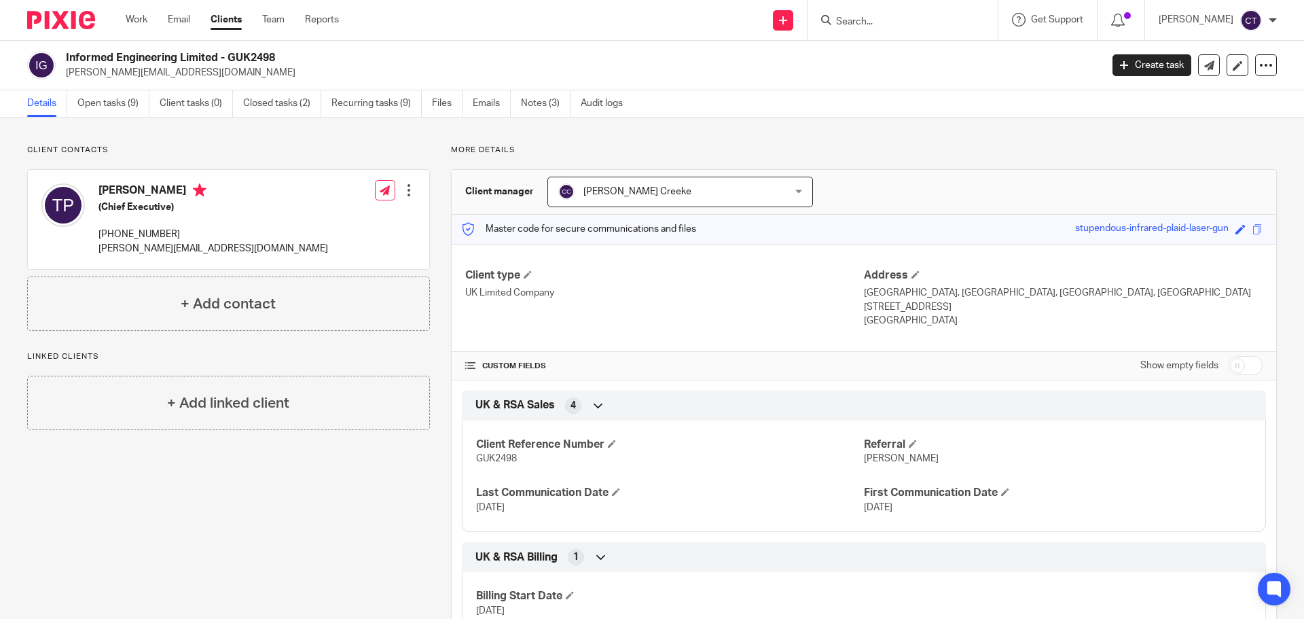
copy h2 "Informed Engineering Limited"
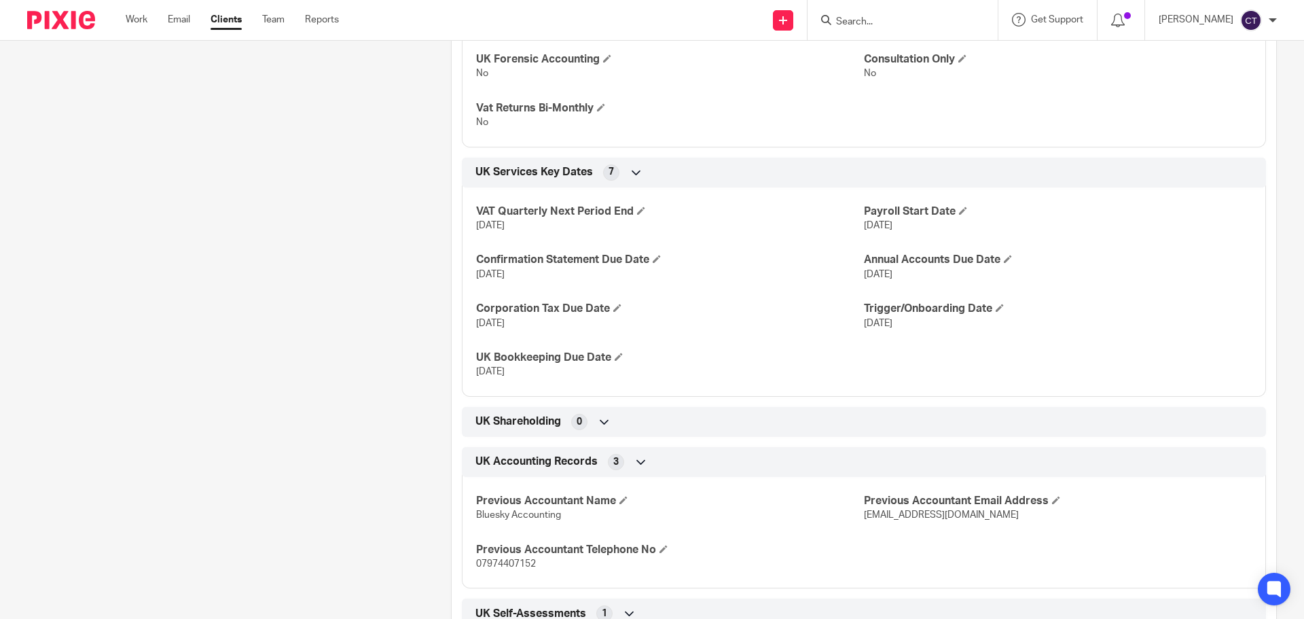
scroll to position [1562, 0]
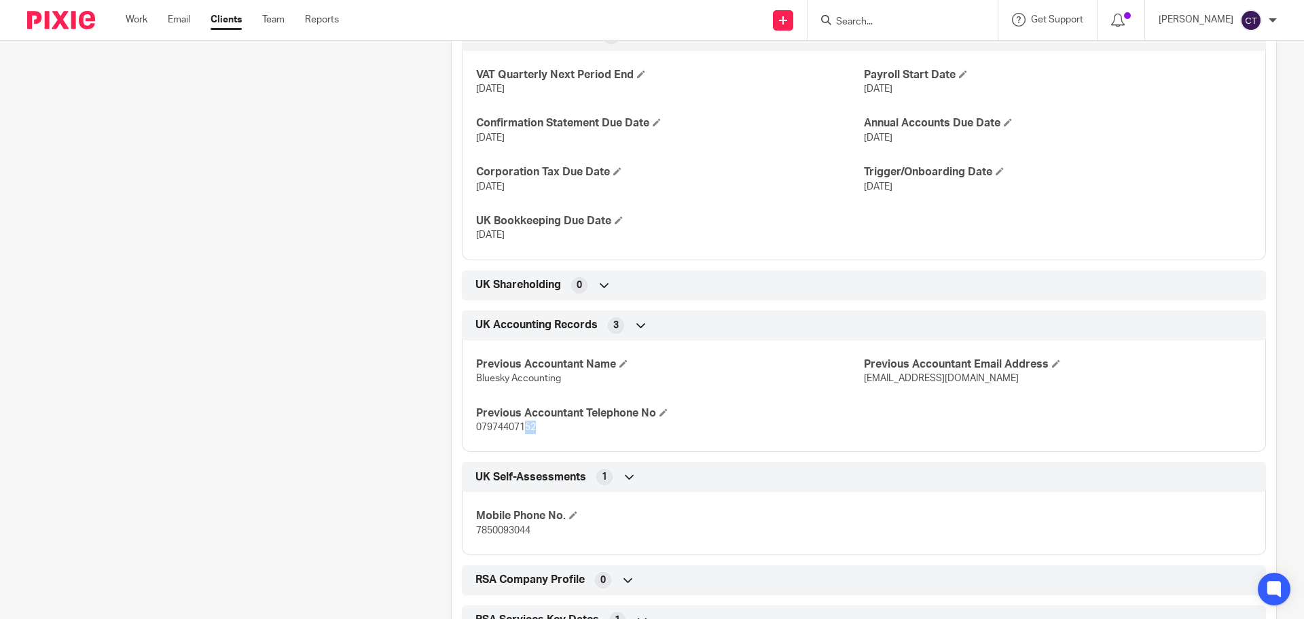
drag, startPoint x: 549, startPoint y: 432, endPoint x: 520, endPoint y: 432, distance: 28.5
click at [520, 432] on p "07974407152" at bounding box center [670, 427] width 388 height 14
drag, startPoint x: 536, startPoint y: 529, endPoint x: 467, endPoint y: 530, distance: 69.3
click at [467, 530] on div "Mobile Phone No. 7850093044" at bounding box center [864, 517] width 804 height 73
copy span "7850093044"
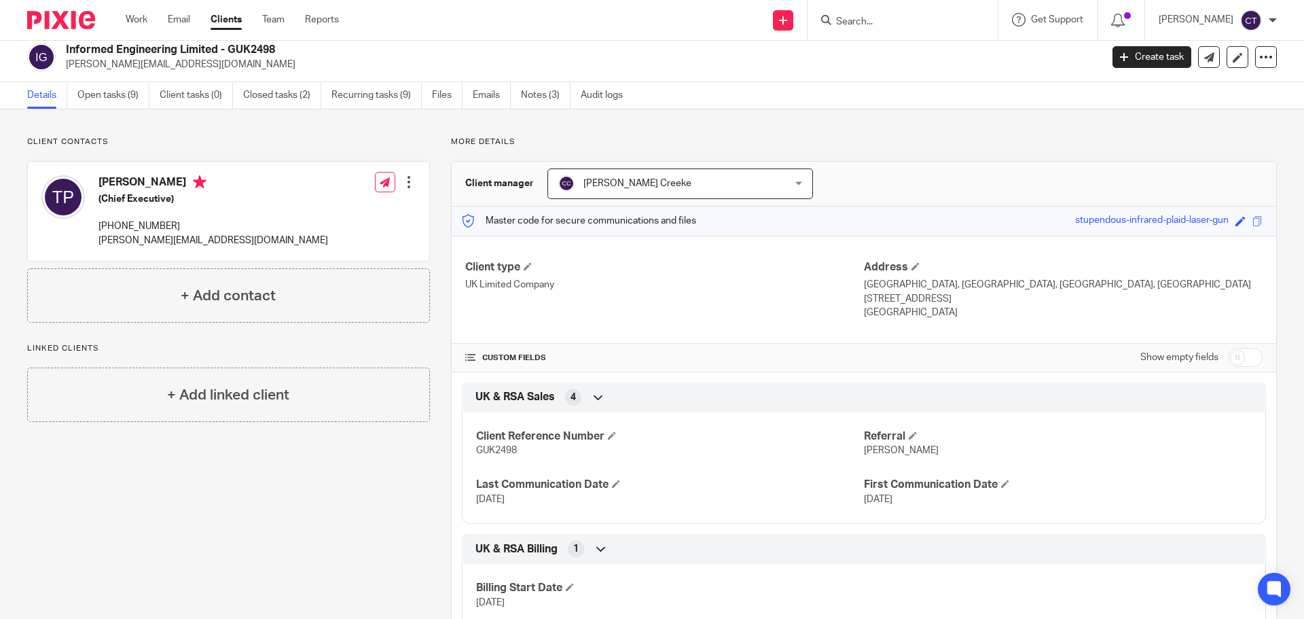
scroll to position [0, 0]
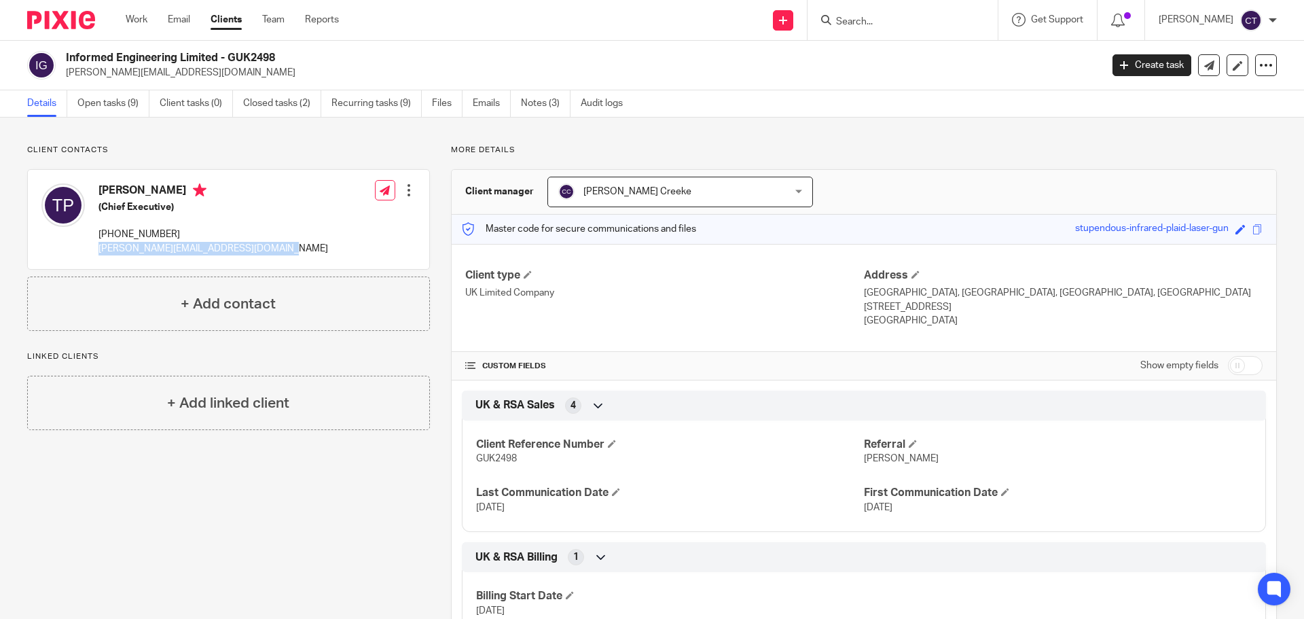
drag, startPoint x: 238, startPoint y: 251, endPoint x: 98, endPoint y: 250, distance: 139.9
click at [98, 250] on div "Tom Price (Chief Executive) +44 785 009 3043 tom.price@informed-engineering.co.…" at bounding box center [228, 219] width 401 height 99
copy p "tom.price@informed-engineering.co.uk"
drag, startPoint x: 185, startPoint y: 232, endPoint x: 98, endPoint y: 236, distance: 86.4
click at [98, 236] on p "+44 785 009 3043" at bounding box center [213, 234] width 230 height 14
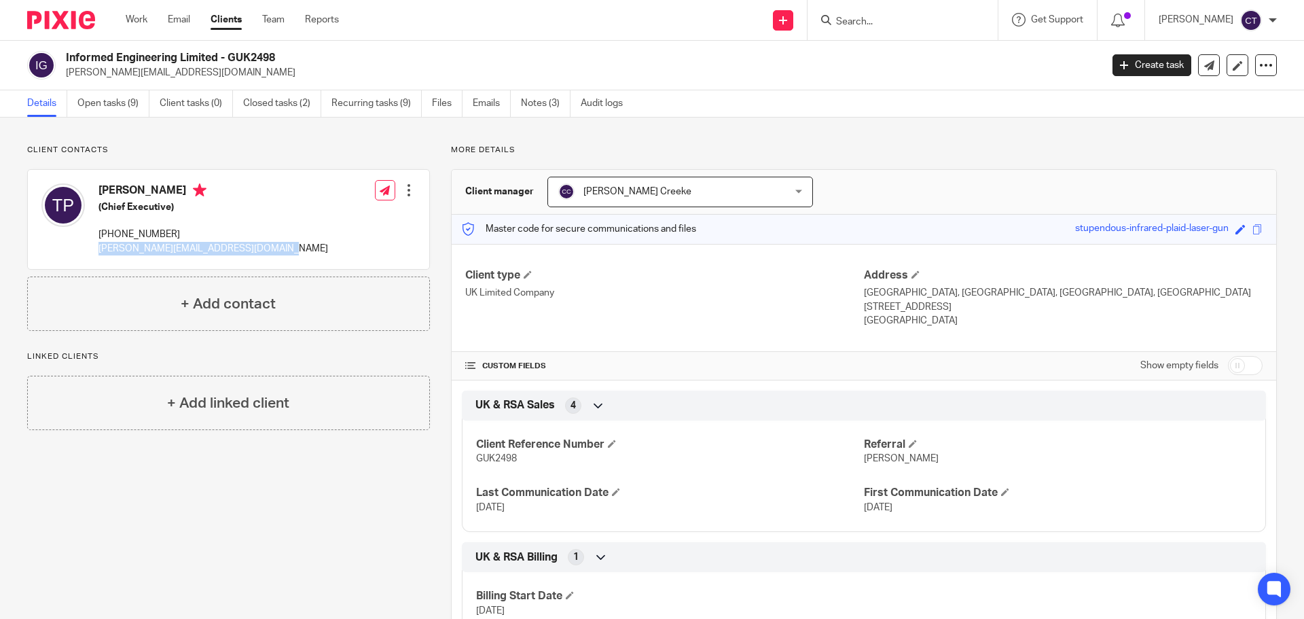
copy p "+44 785 009 3043"
drag, startPoint x: 282, startPoint y: 254, endPoint x: 98, endPoint y: 251, distance: 183.3
click at [98, 251] on div "Tom Price (Chief Executive) +44 785 009 3043 tom.price@informed-engineering.co.…" at bounding box center [228, 219] width 401 height 99
copy p "tom.price@informed-engineering.co.uk"
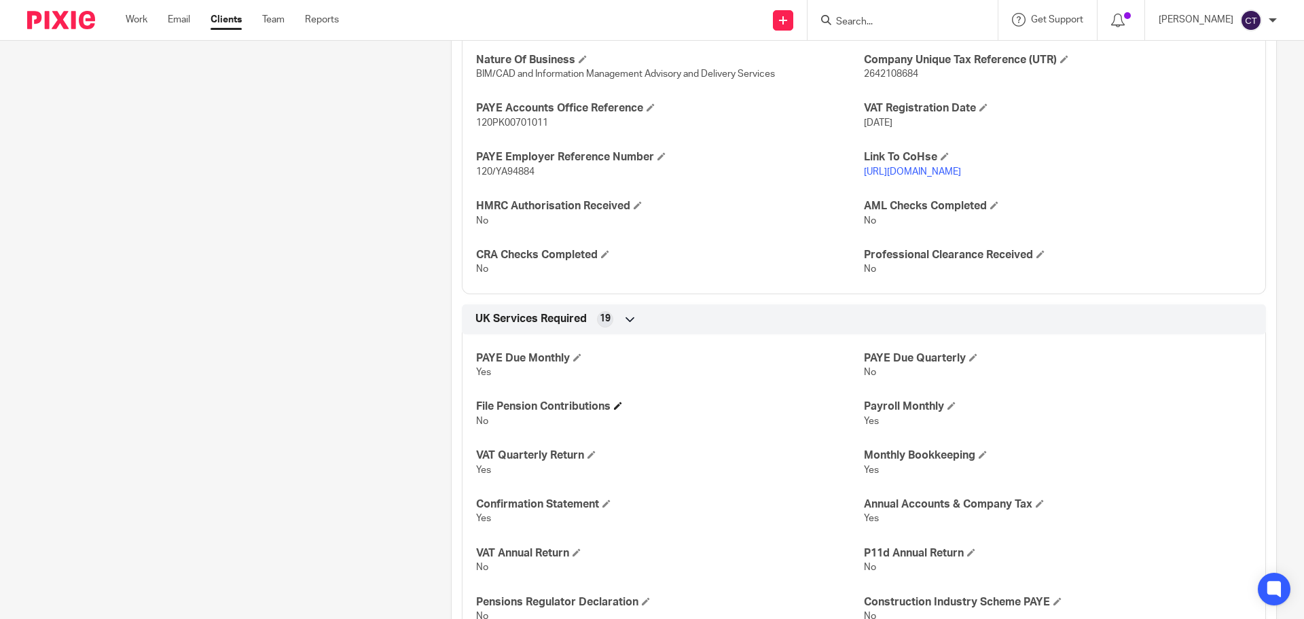
scroll to position [815, 0]
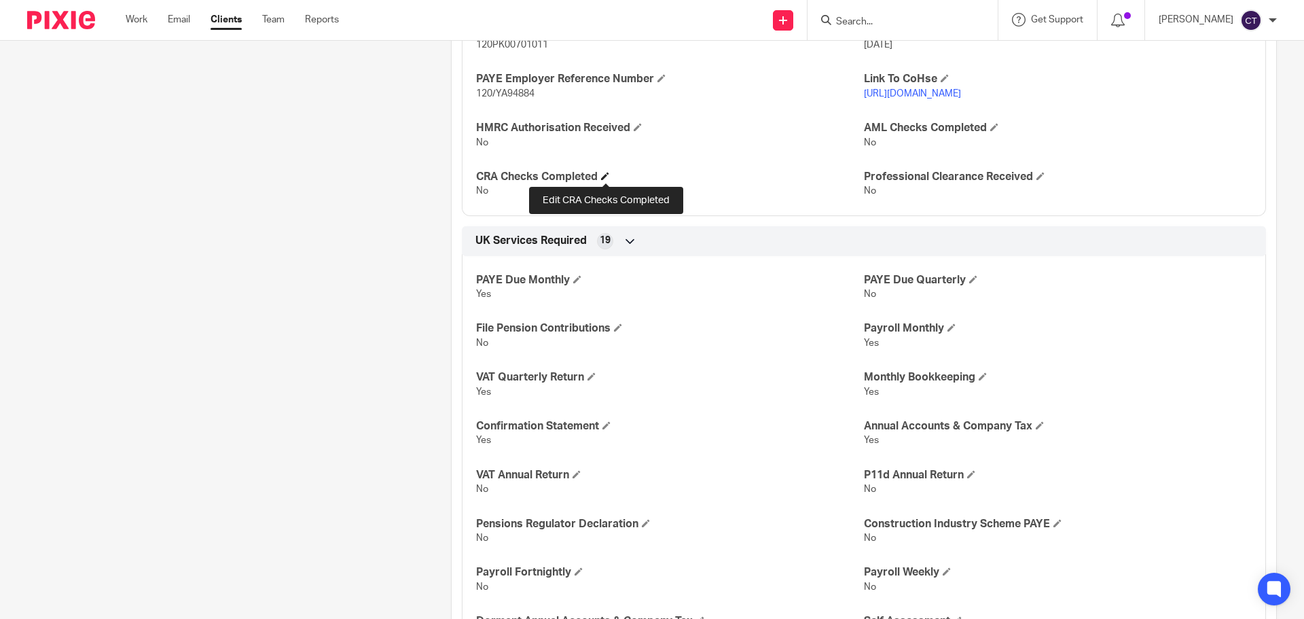
click at [605, 177] on span at bounding box center [605, 176] width 8 height 8
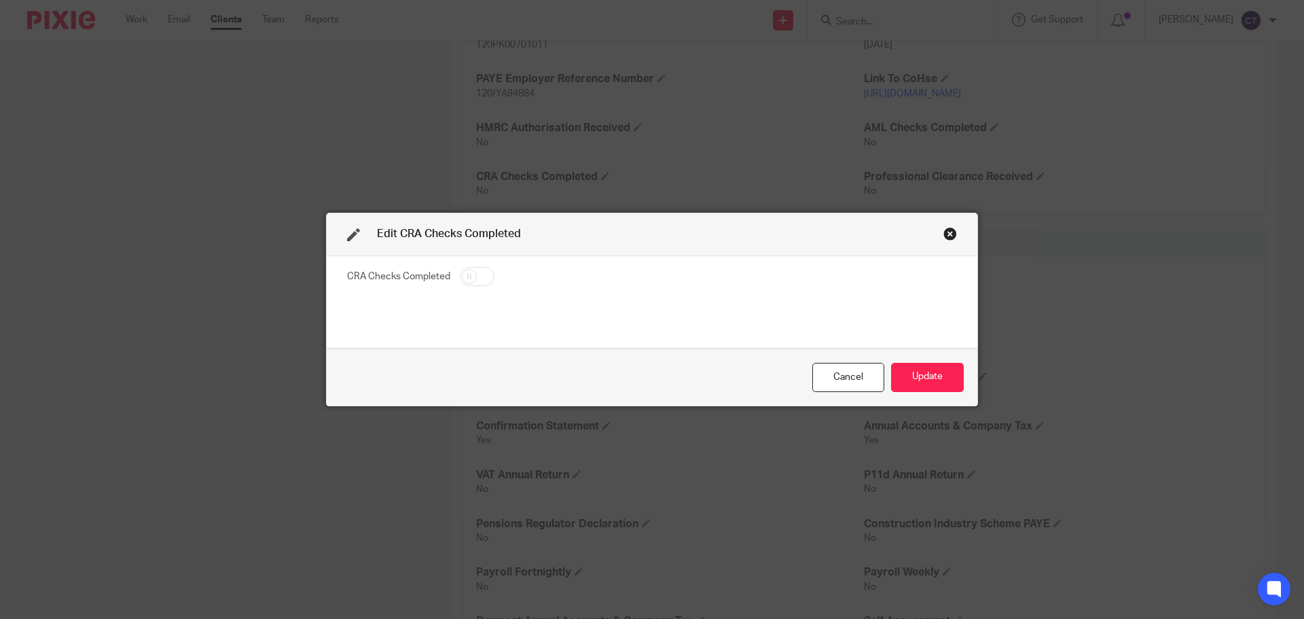
click at [469, 276] on input "checkbox" at bounding box center [477, 276] width 35 height 19
checkbox input "true"
drag, startPoint x: 930, startPoint y: 383, endPoint x: 936, endPoint y: 350, distance: 33.7
click at [930, 383] on button "Update" at bounding box center [927, 377] width 73 height 29
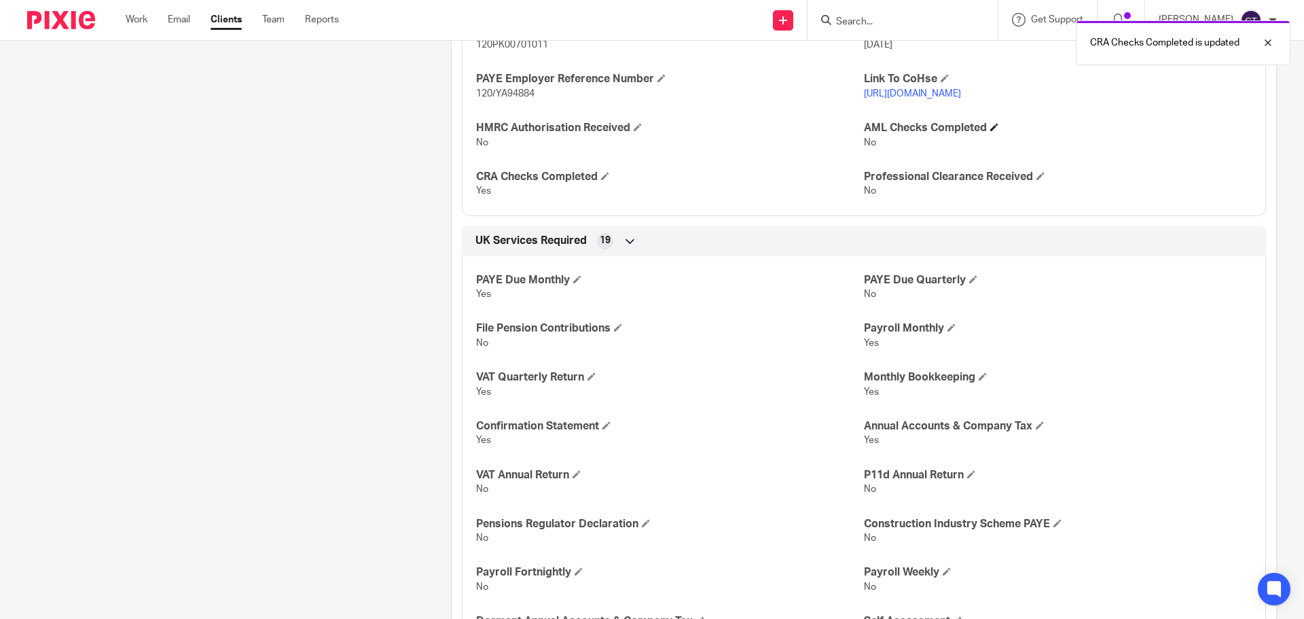
click at [985, 126] on h4 "AML Checks Completed" at bounding box center [1058, 128] width 388 height 14
click at [990, 128] on span at bounding box center [994, 127] width 8 height 8
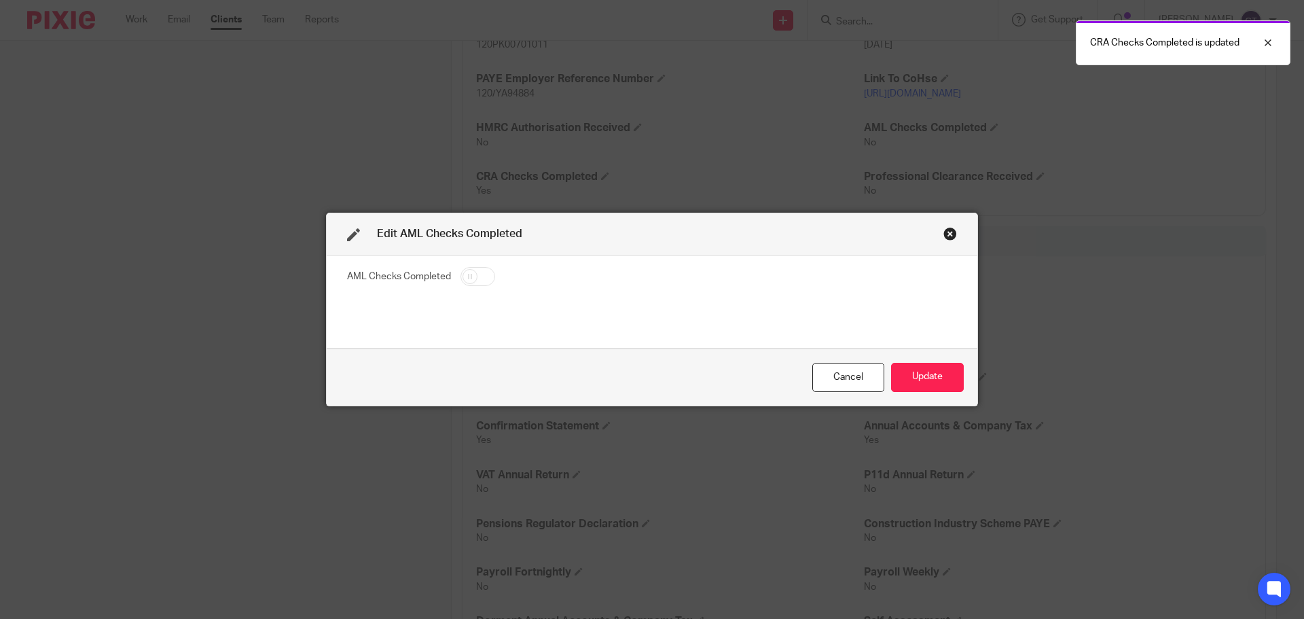
click at [462, 281] on input "checkbox" at bounding box center [477, 276] width 35 height 19
checkbox input "true"
drag, startPoint x: 919, startPoint y: 382, endPoint x: 925, endPoint y: 380, distance: 7.1
click at [919, 382] on button "Update" at bounding box center [927, 377] width 73 height 29
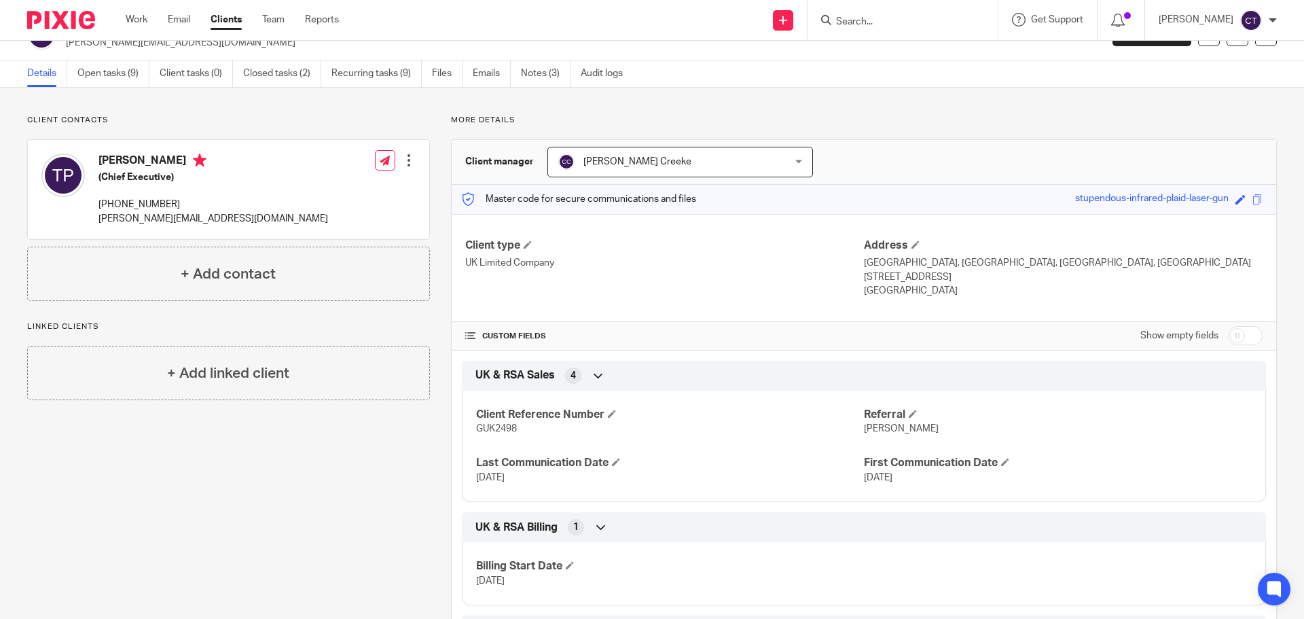
scroll to position [0, 0]
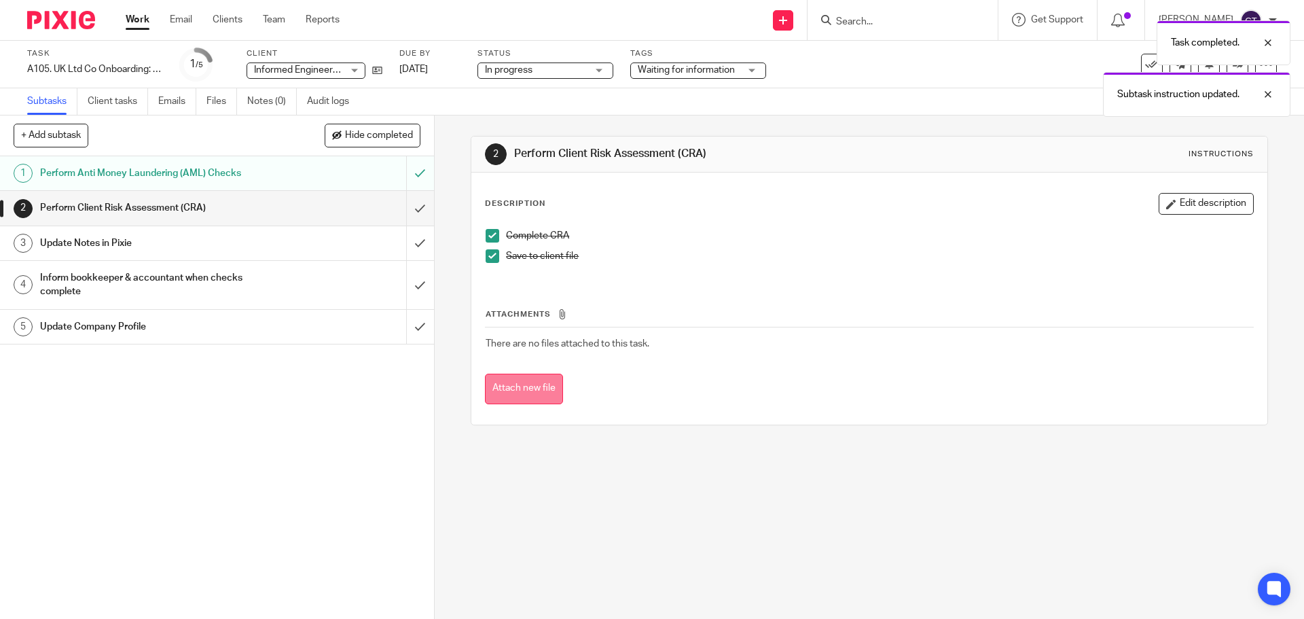
click at [528, 375] on div "Attachments There are no files attached to this task. Attach new file" at bounding box center [869, 342] width 768 height 124
click at [532, 392] on button "Attach new file" at bounding box center [524, 388] width 78 height 31
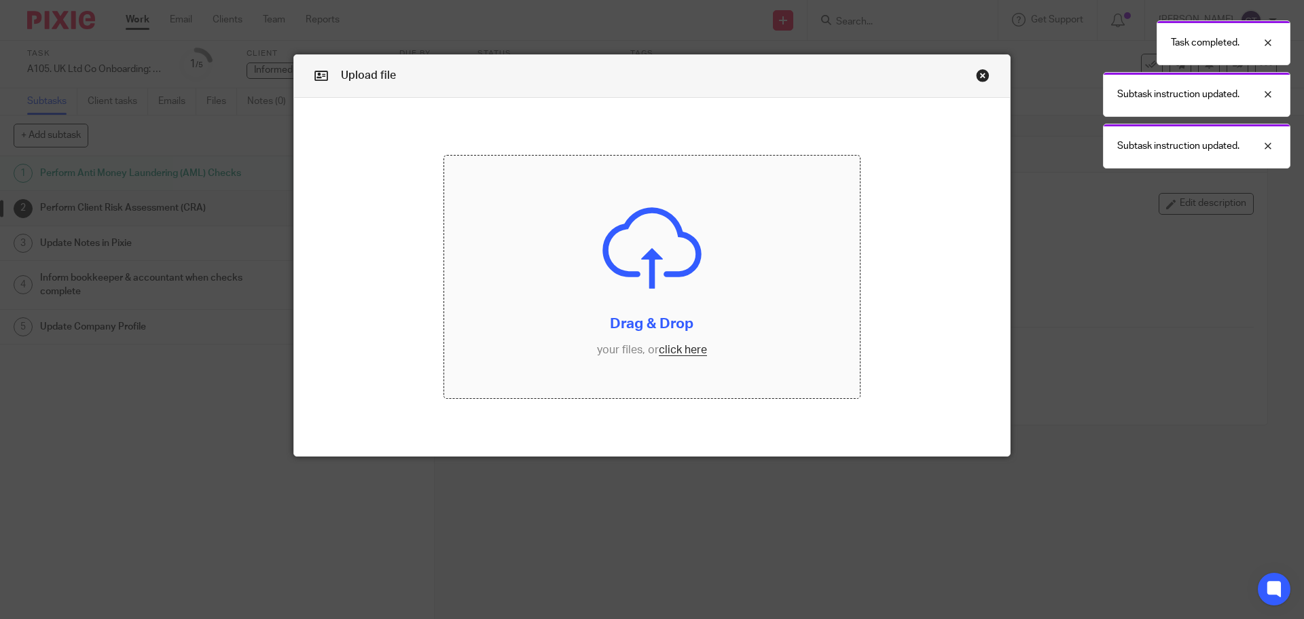
click at [640, 311] on input "file" at bounding box center [652, 276] width 416 height 243
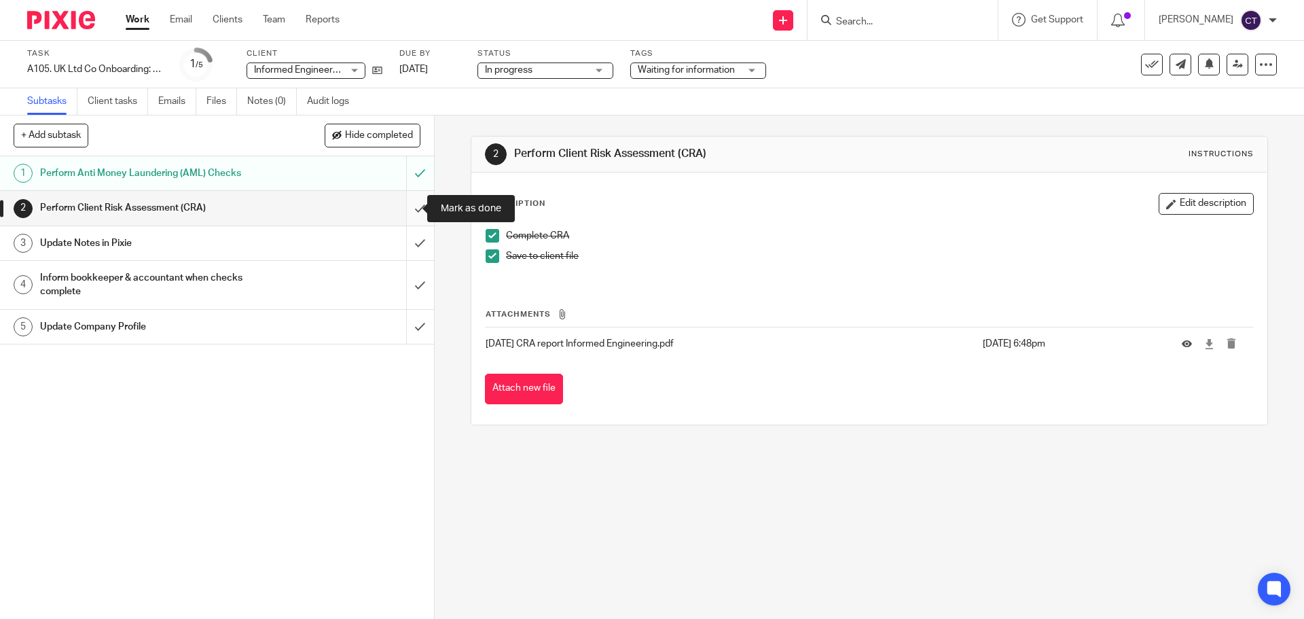
click at [399, 210] on input "submit" at bounding box center [217, 208] width 434 height 34
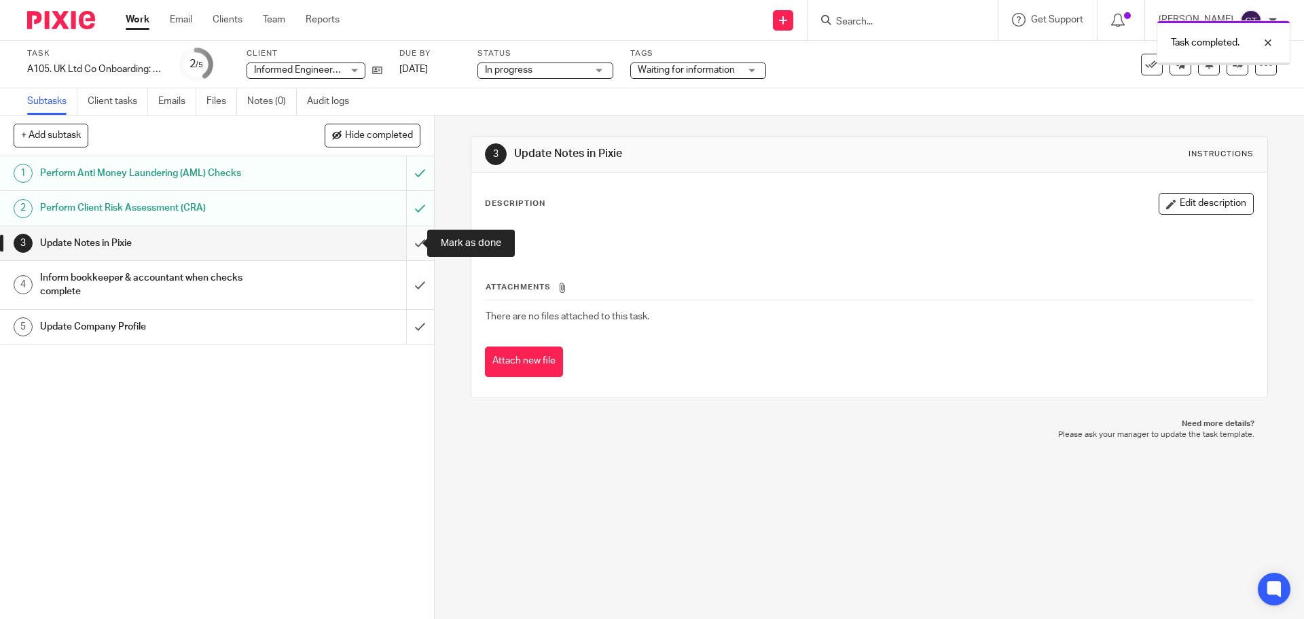
click at [412, 247] on input "submit" at bounding box center [217, 243] width 434 height 34
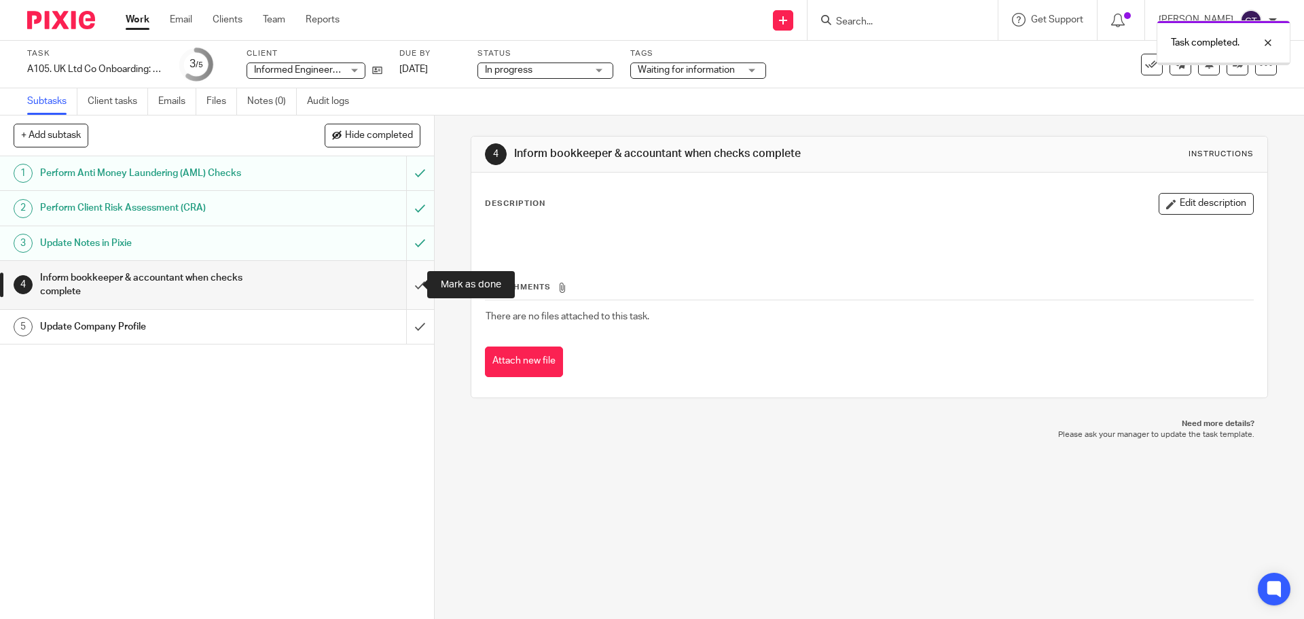
click at [408, 289] on input "submit" at bounding box center [217, 285] width 434 height 48
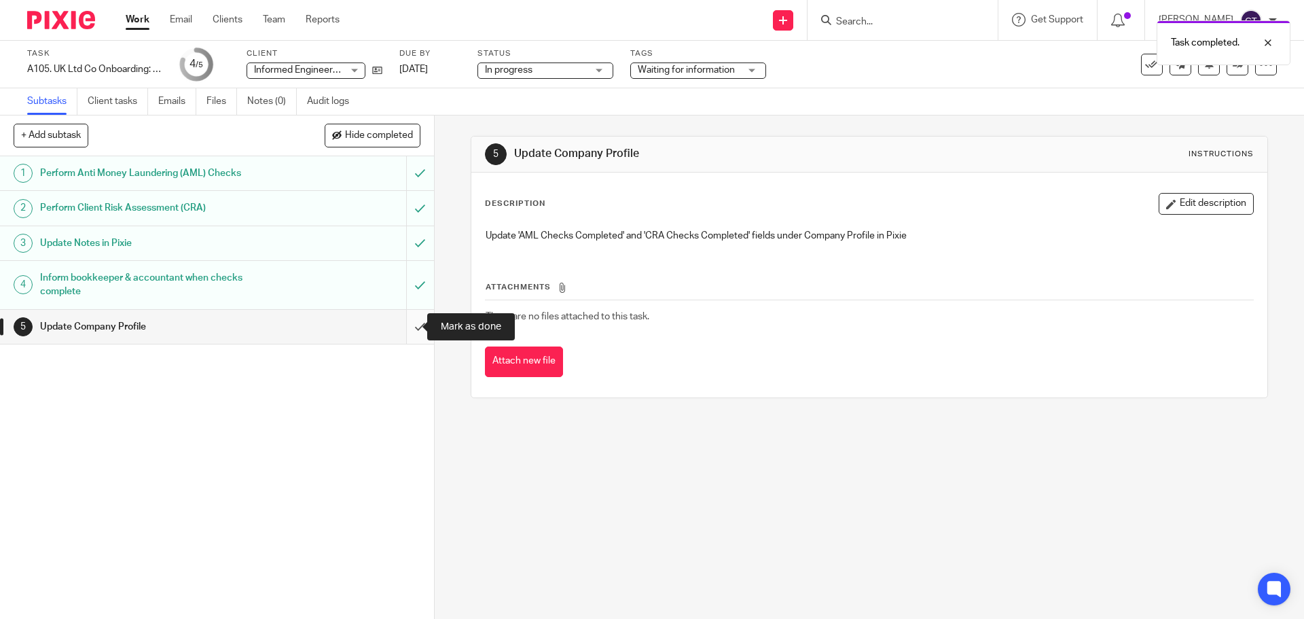
click at [407, 328] on input "submit" at bounding box center [217, 327] width 434 height 34
